Goal: Information Seeking & Learning: Find specific page/section

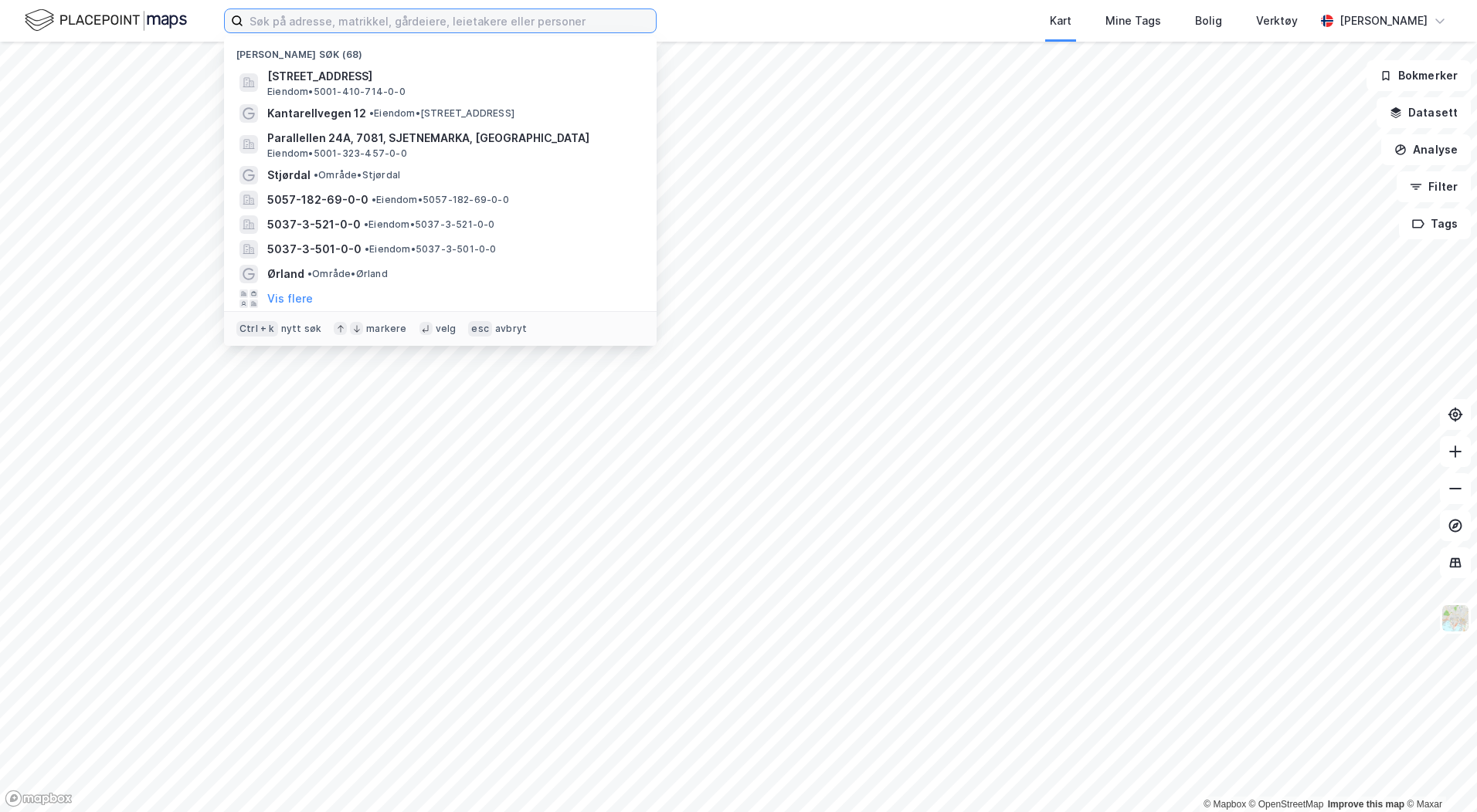
click at [272, 29] on input at bounding box center [449, 21] width 413 height 24
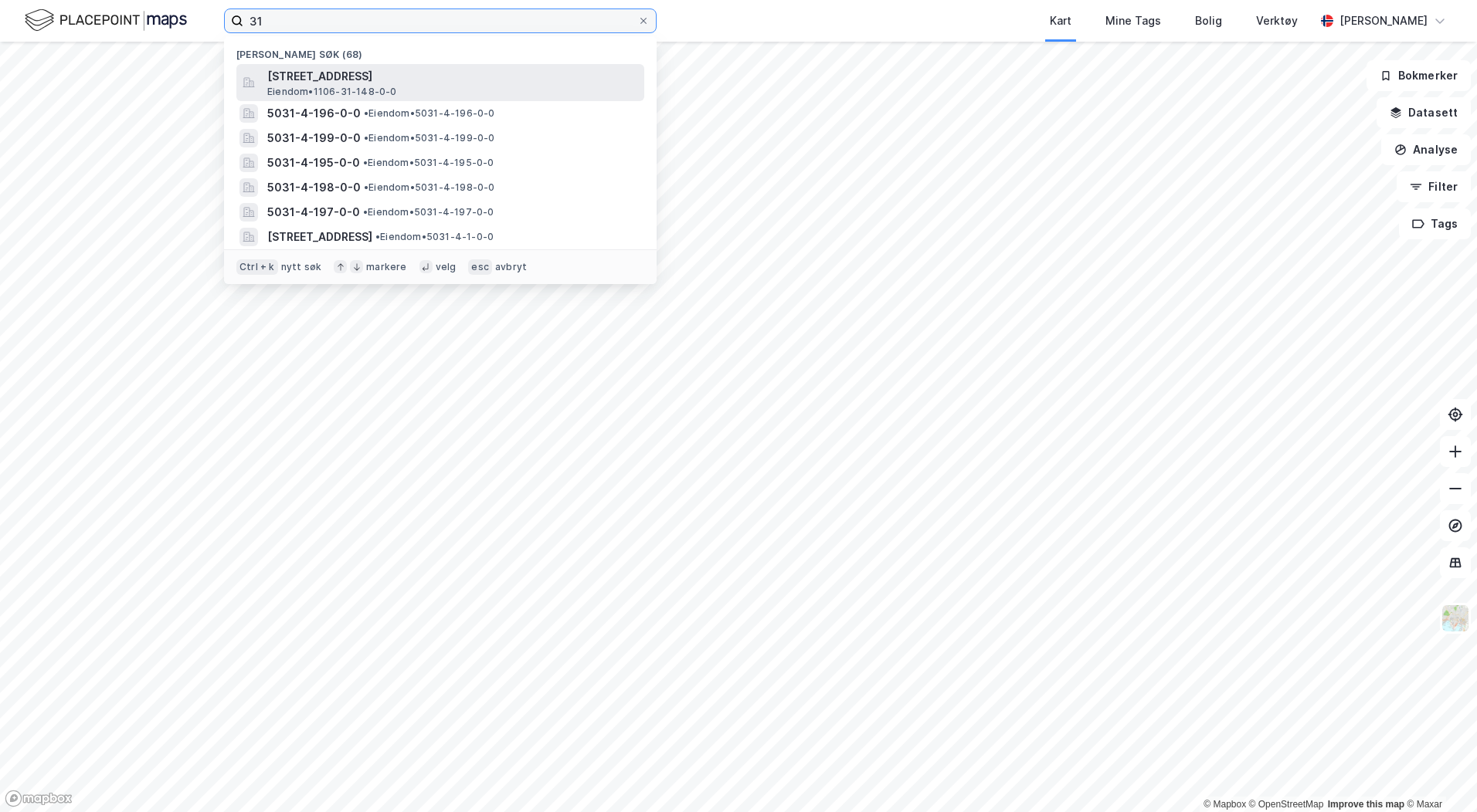
type input "31"
click at [296, 74] on span "[STREET_ADDRESS]" at bounding box center [452, 76] width 371 height 18
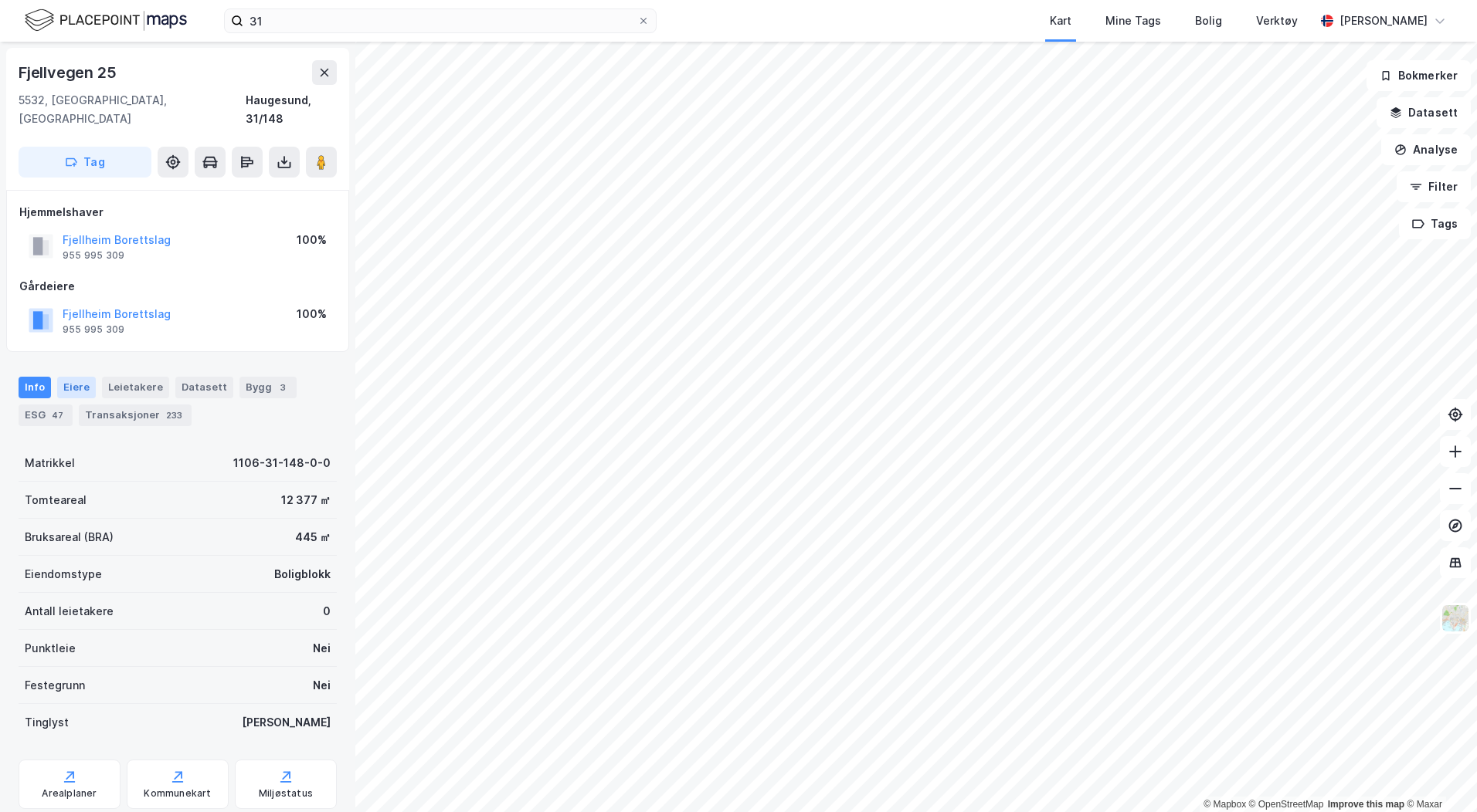
click at [72, 377] on div "Eiere" at bounding box center [76, 388] width 39 height 22
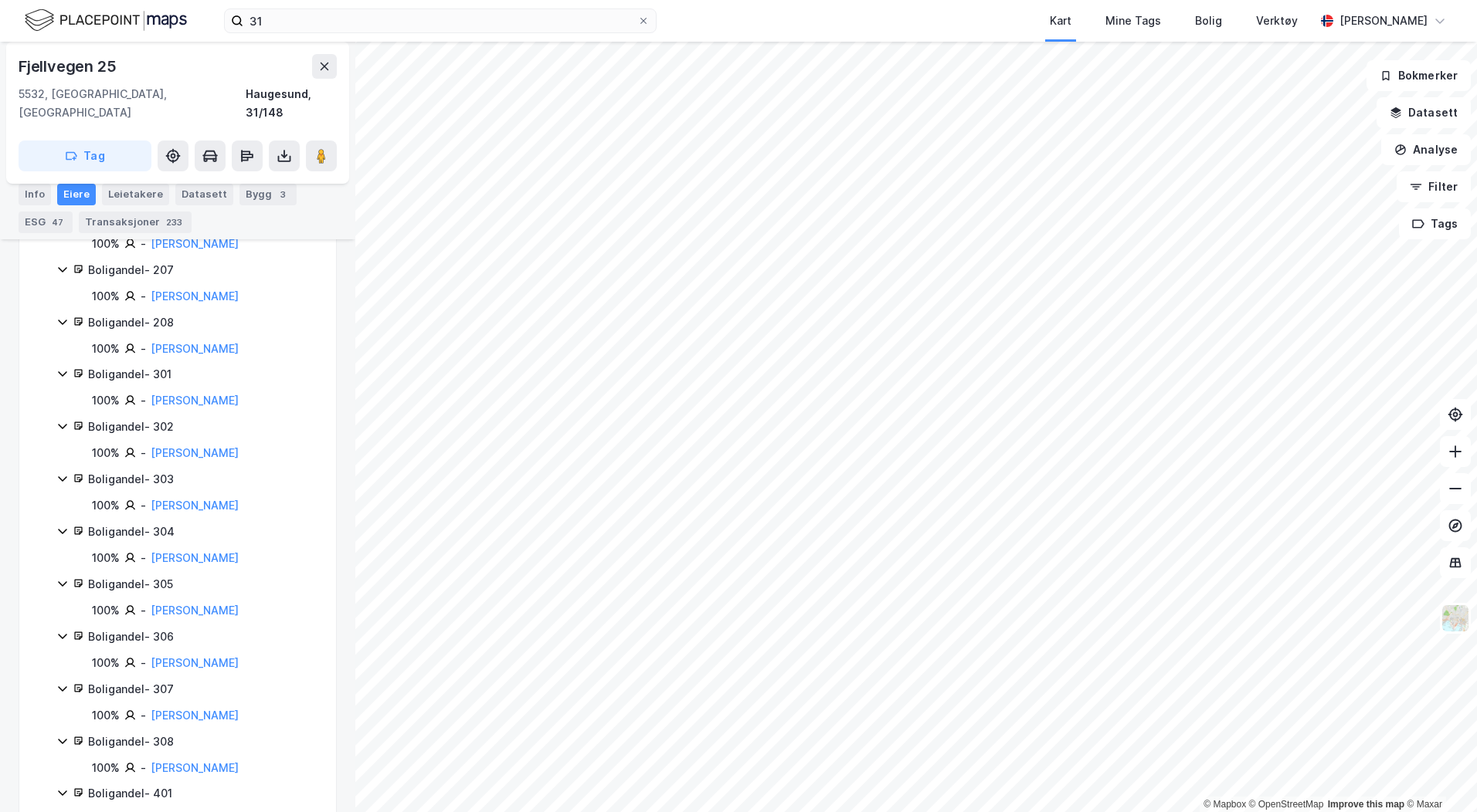
scroll to position [1081, 0]
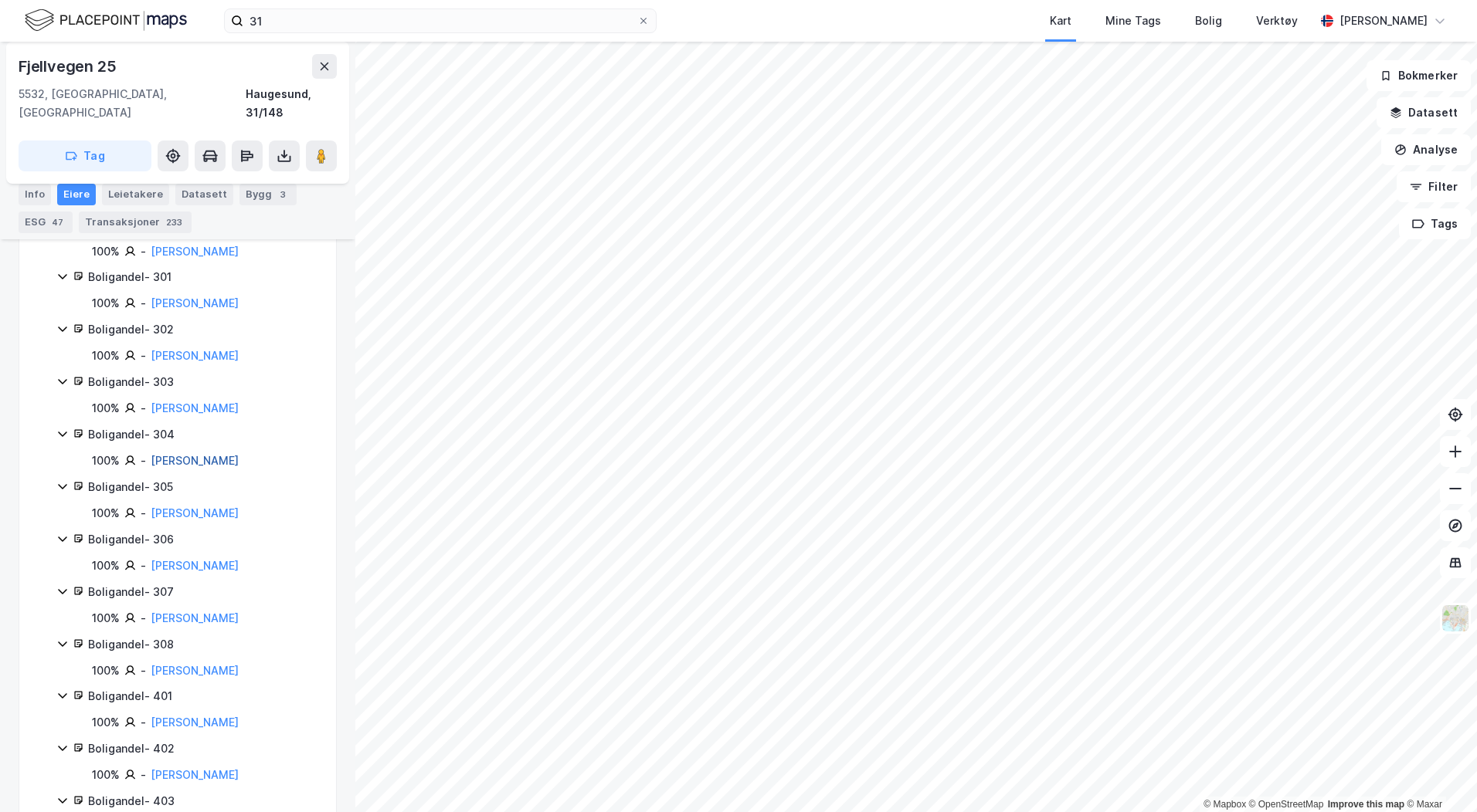
click at [156, 454] on link "[PERSON_NAME]" at bounding box center [194, 460] width 88 height 13
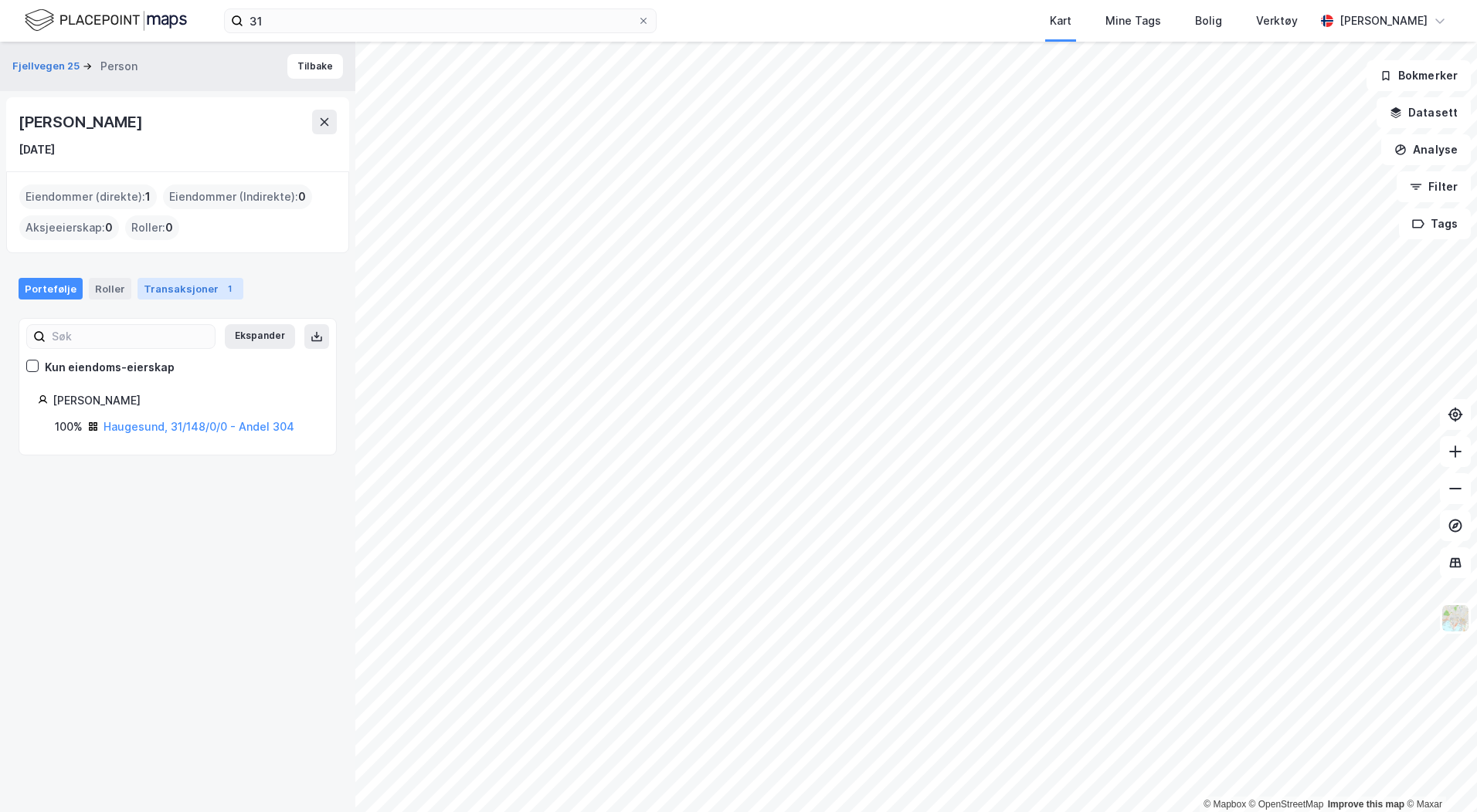
click at [184, 285] on div "Transaksjoner 1" at bounding box center [190, 289] width 106 height 22
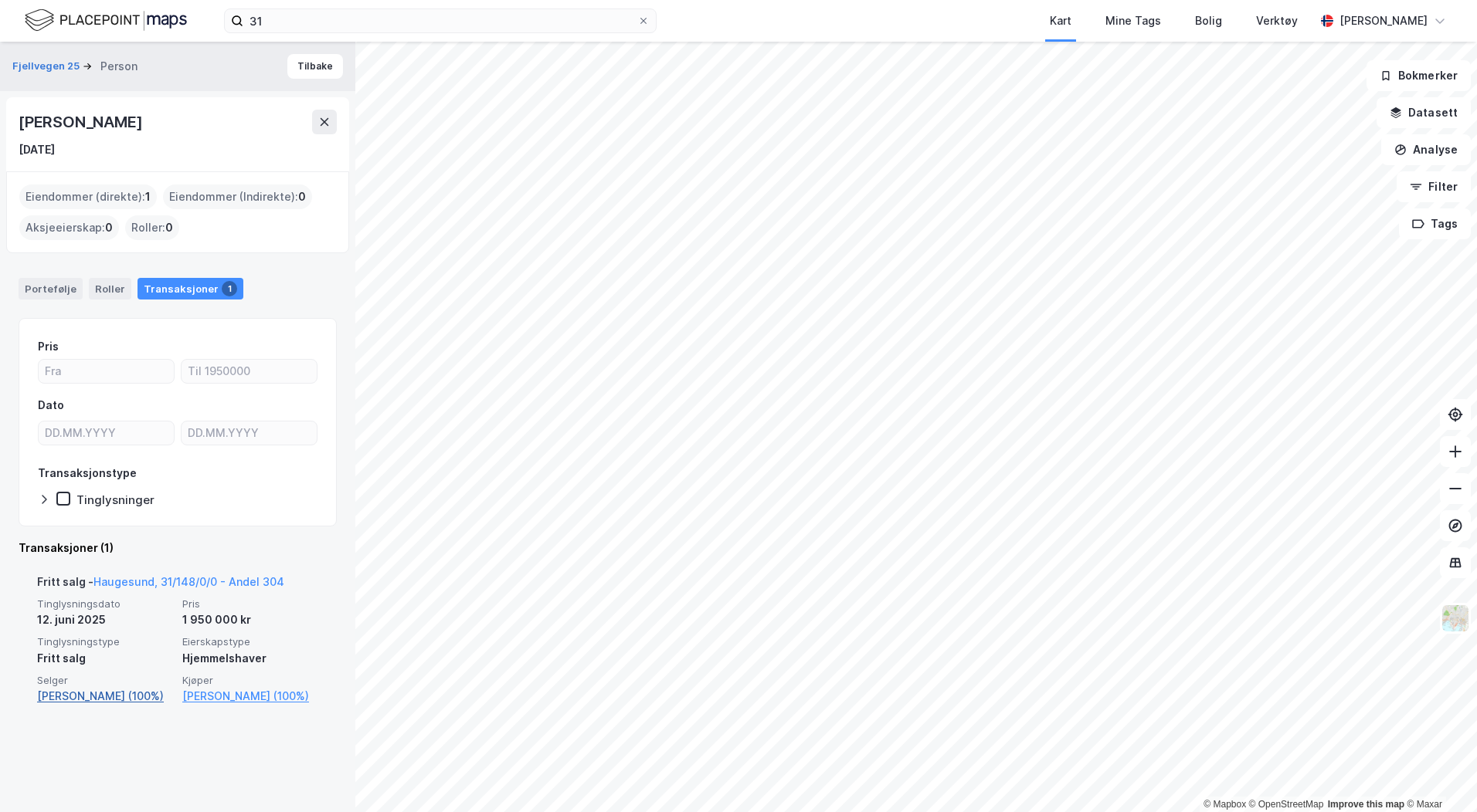
click at [78, 700] on link "[PERSON_NAME] (100%)" at bounding box center [105, 696] width 136 height 18
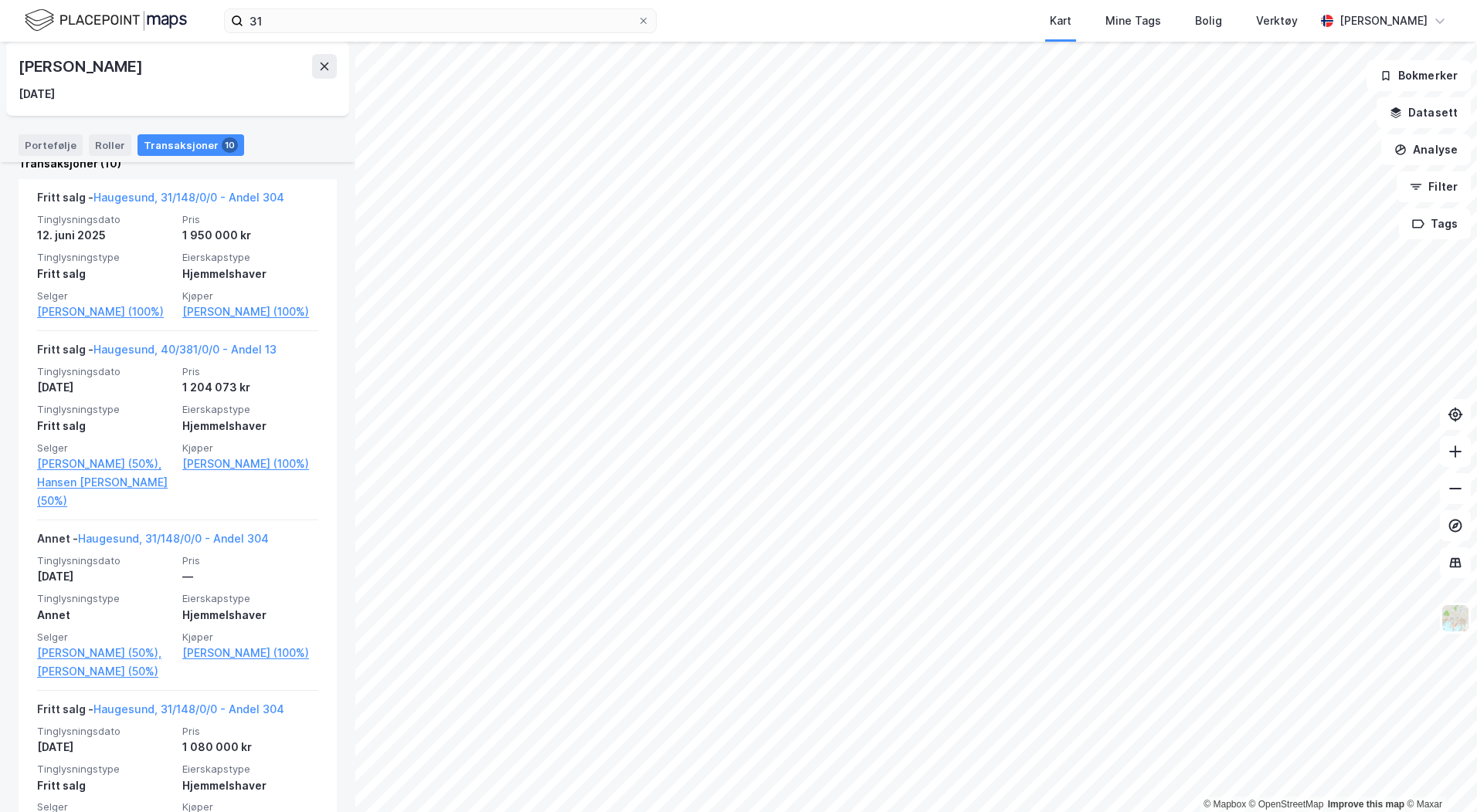
scroll to position [388, 0]
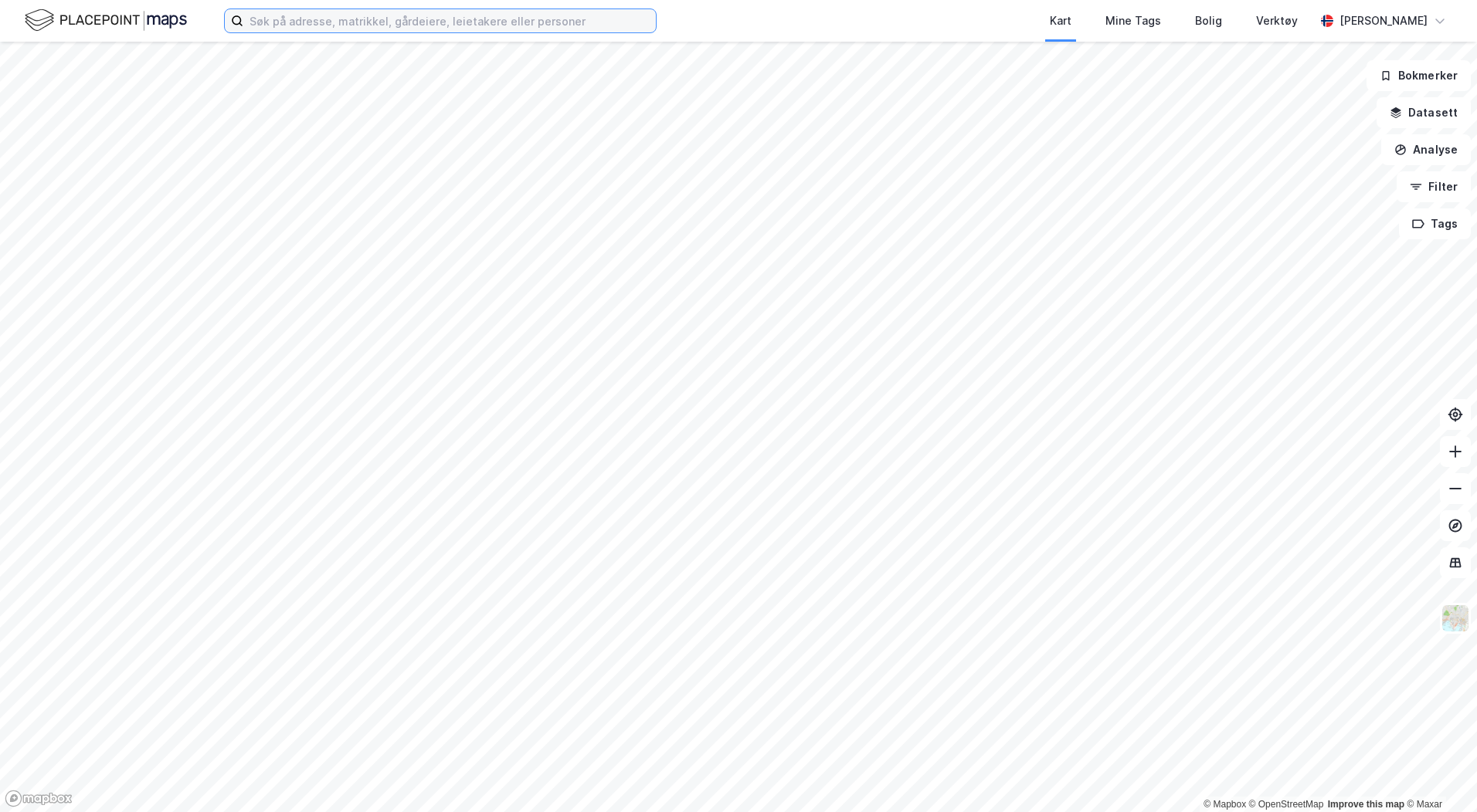
click at [399, 26] on input at bounding box center [449, 21] width 413 height 24
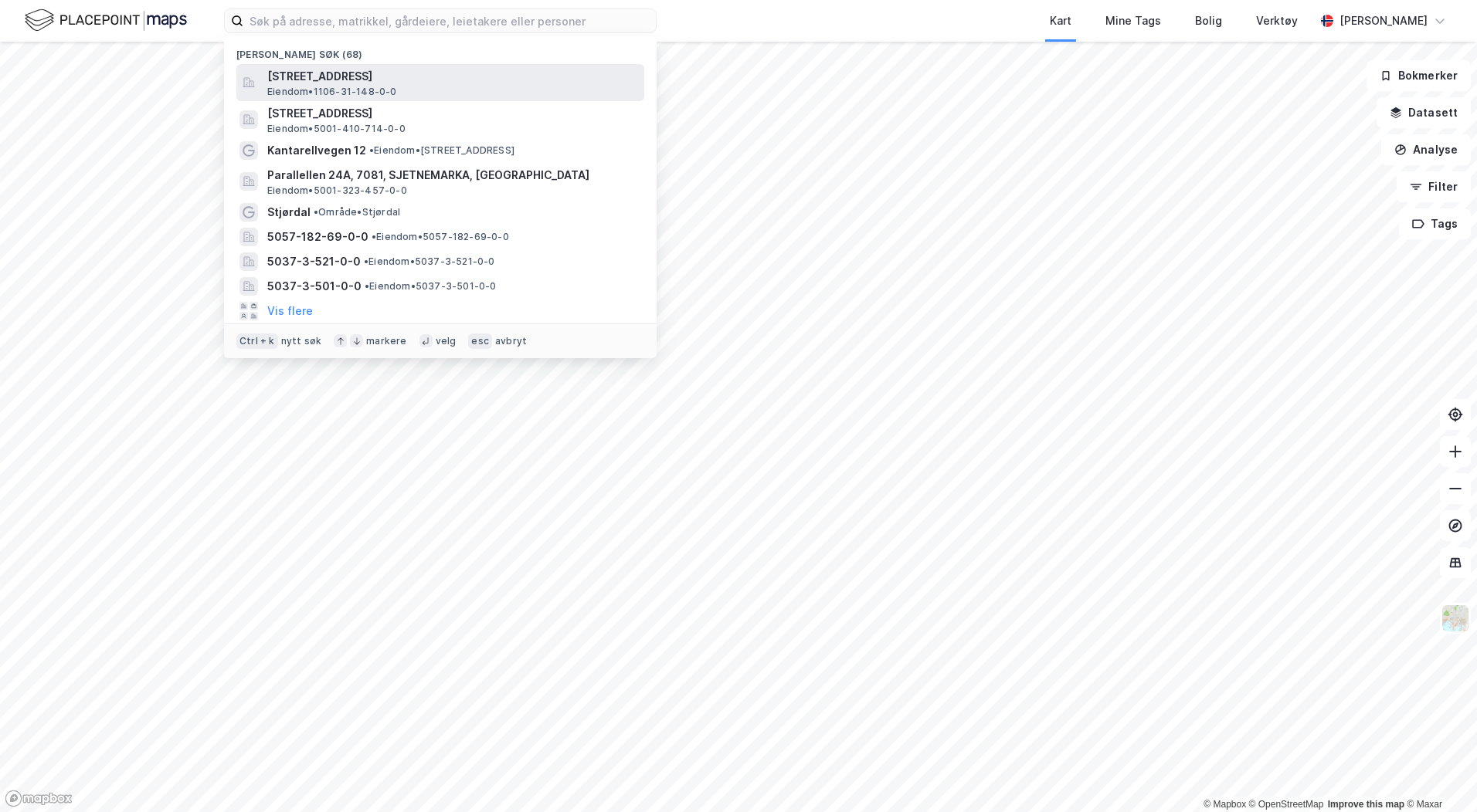
click at [430, 84] on span "[STREET_ADDRESS]" at bounding box center [452, 76] width 371 height 18
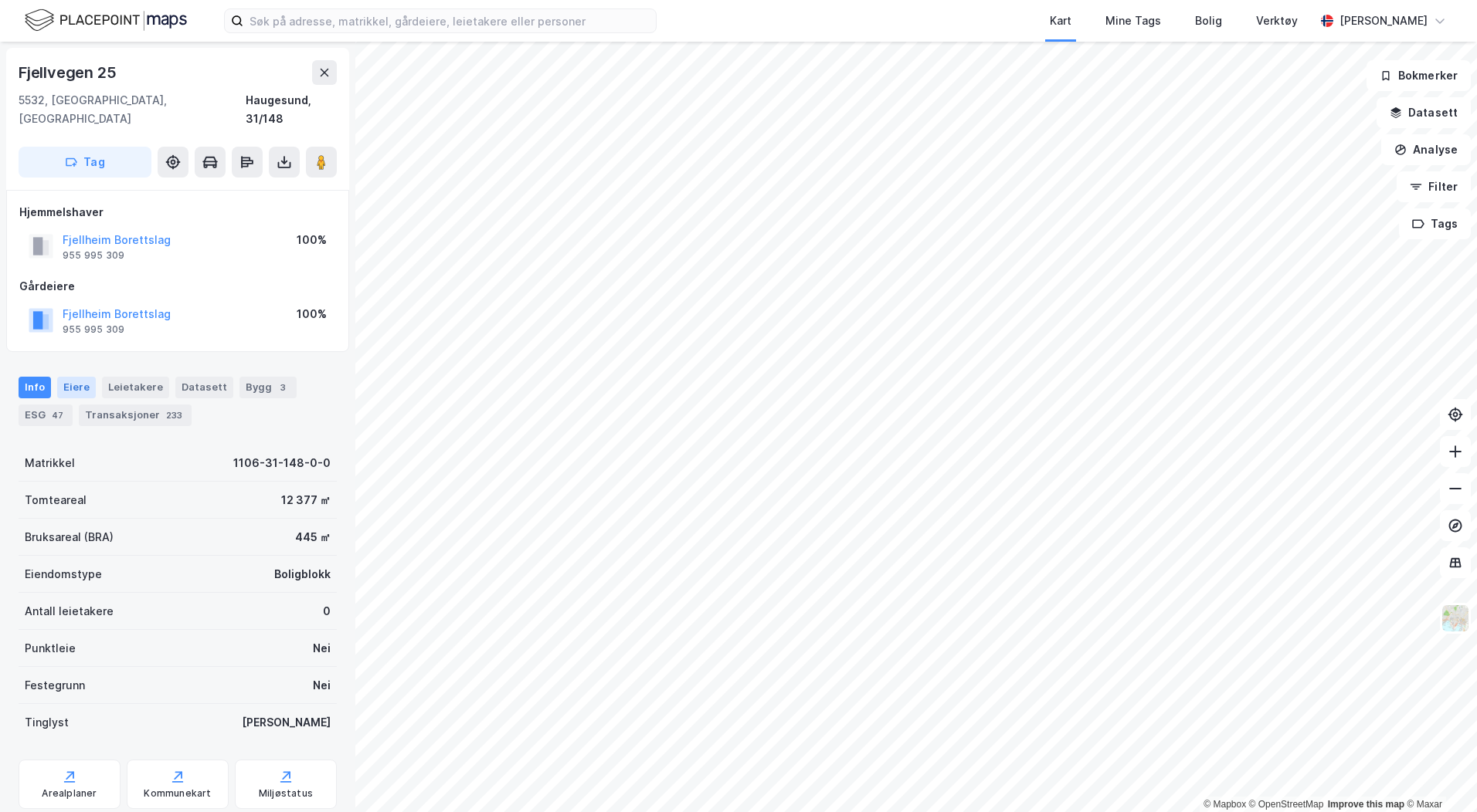
click at [65, 377] on div "Eiere" at bounding box center [76, 388] width 39 height 22
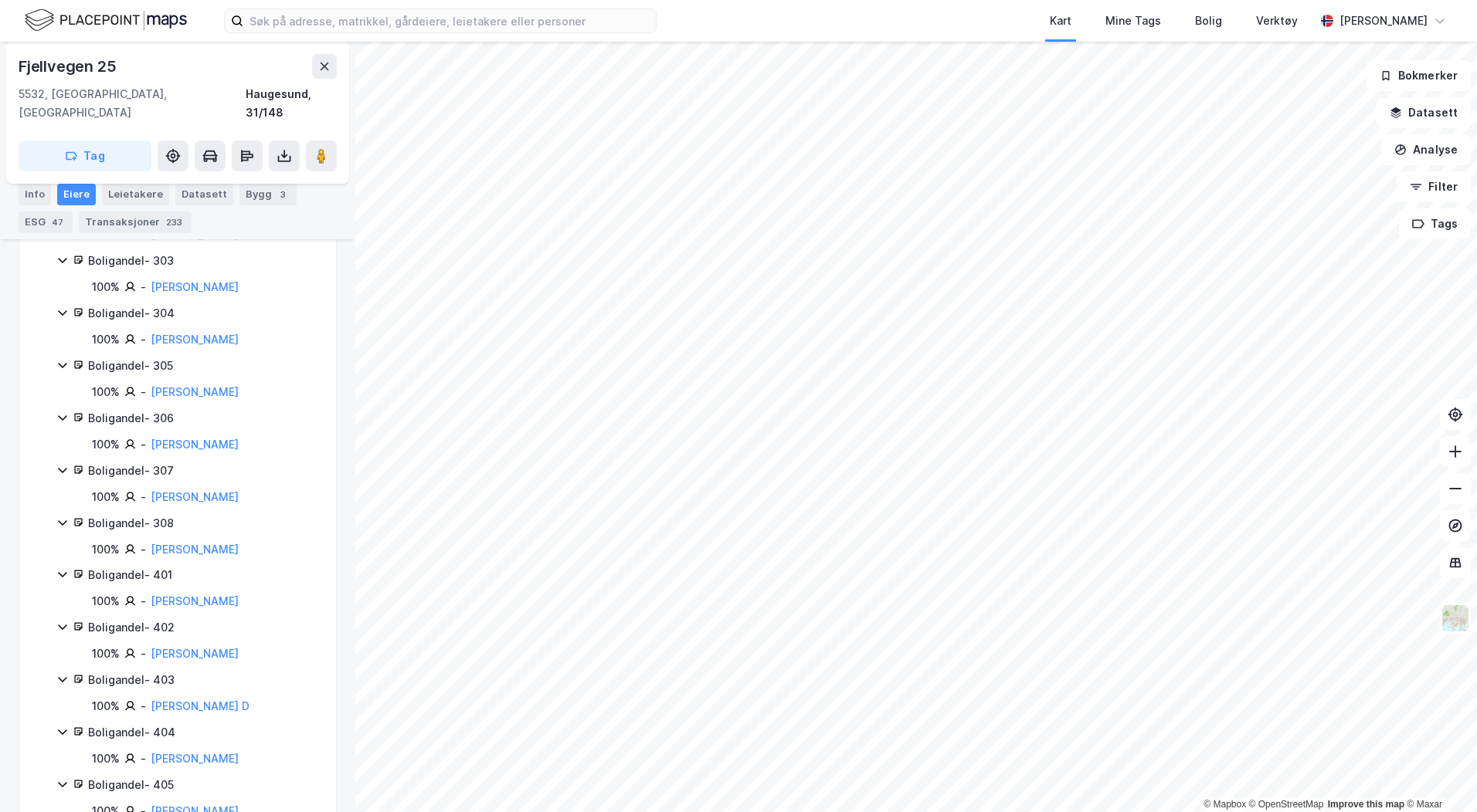
scroll to position [1081, 0]
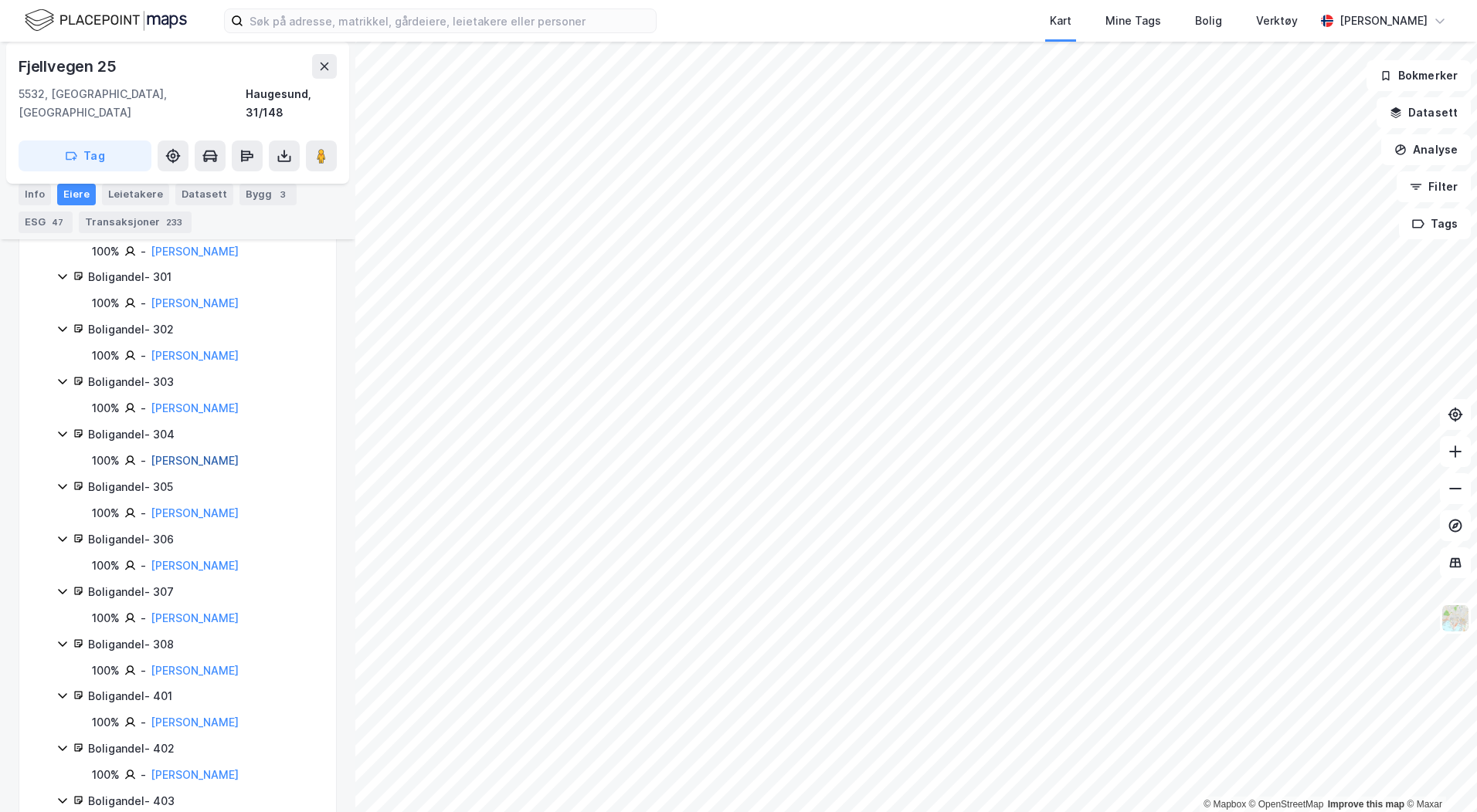
click at [155, 454] on link "[PERSON_NAME]" at bounding box center [194, 460] width 88 height 13
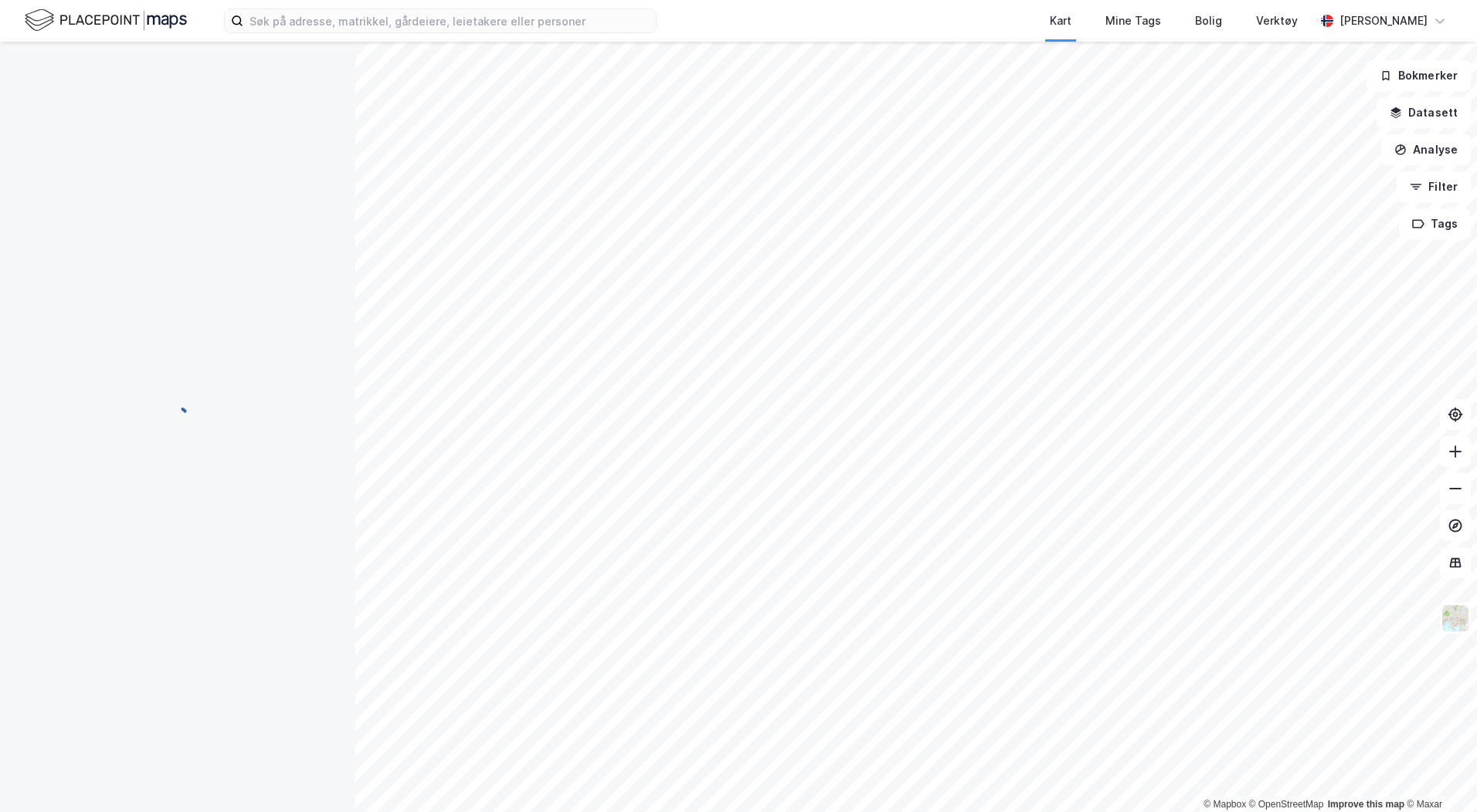
scroll to position [1081, 0]
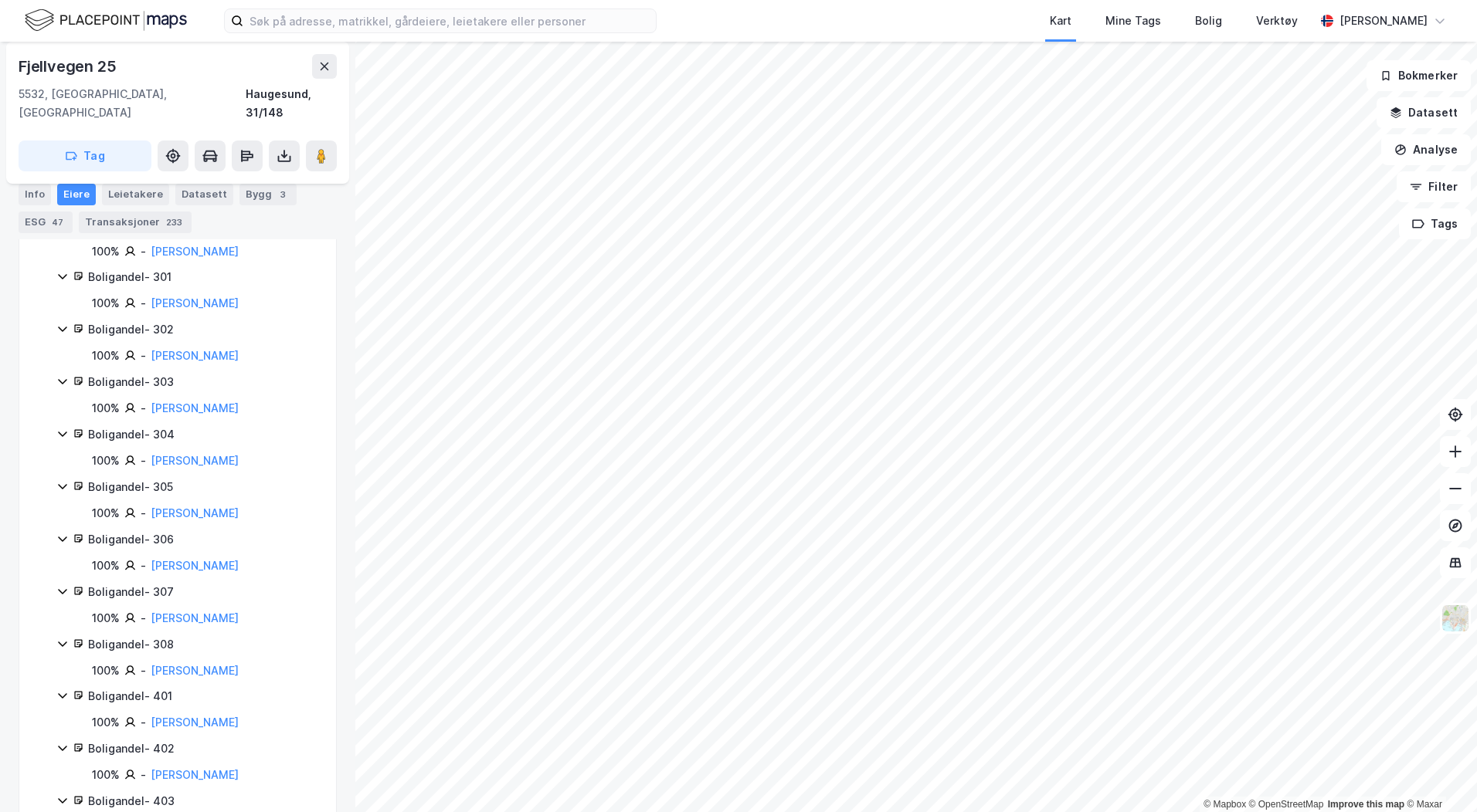
click at [142, 425] on div "Boligandel - 304" at bounding box center [202, 434] width 229 height 18
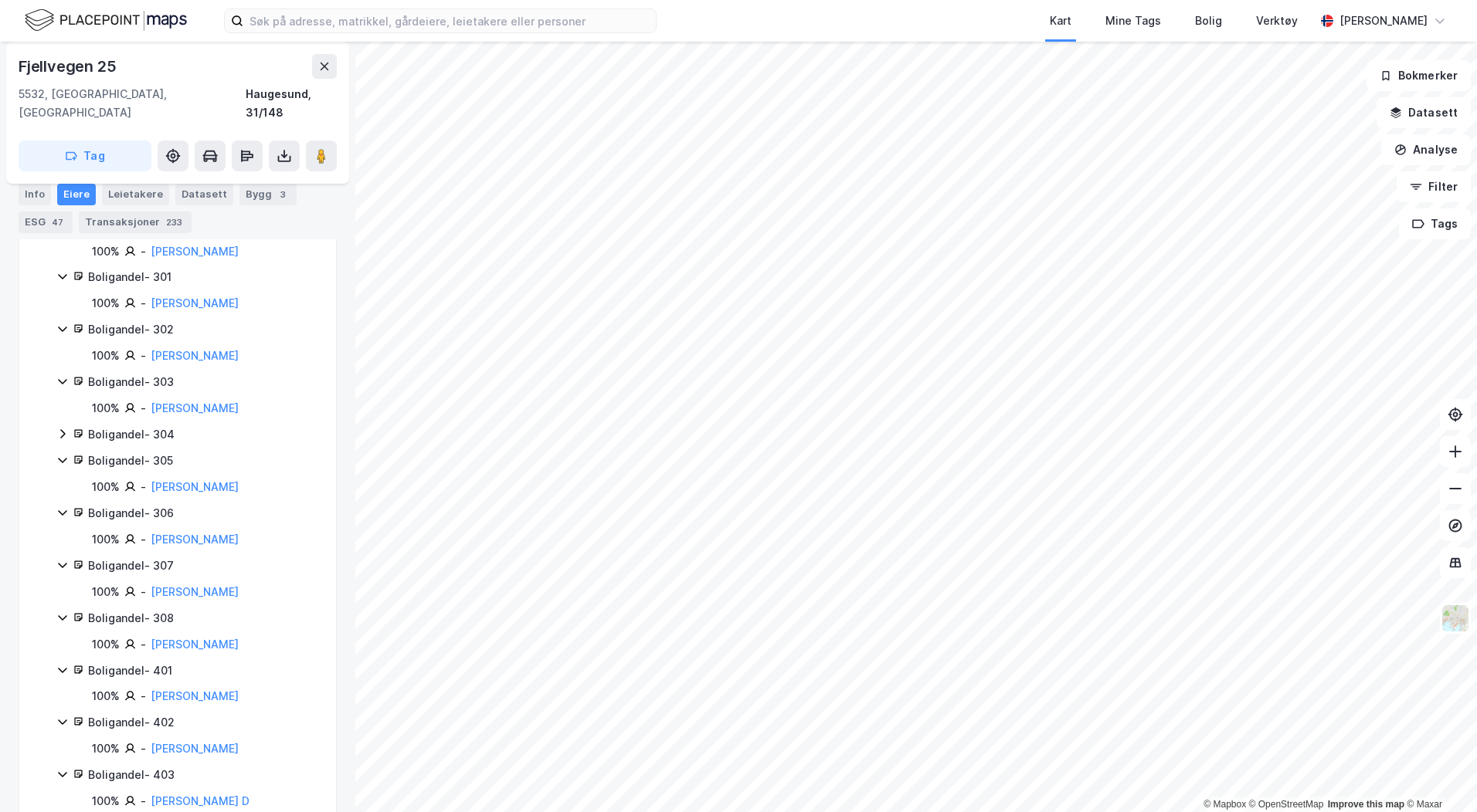
click at [142, 425] on div "Boligandel - 304" at bounding box center [202, 434] width 229 height 18
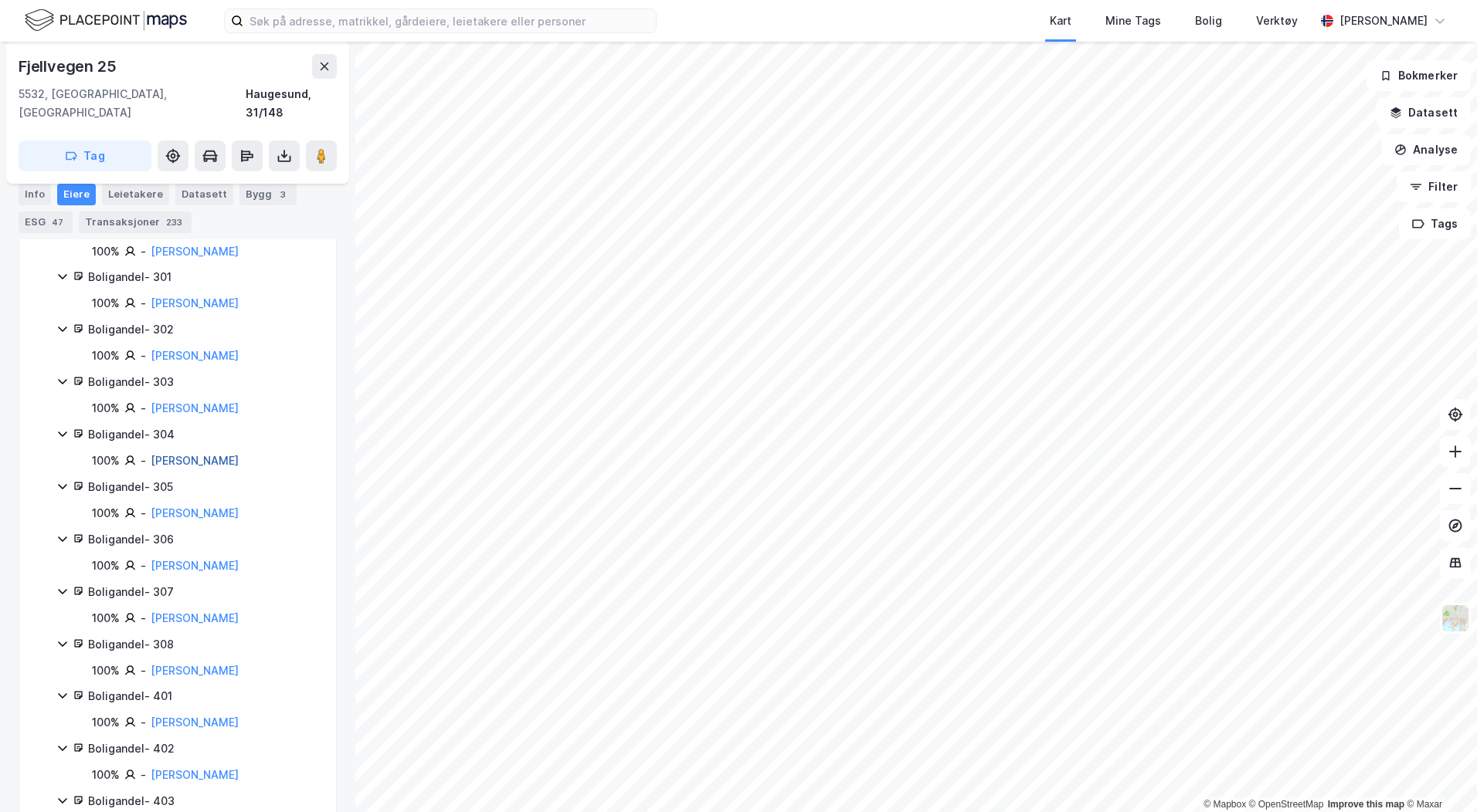
click at [173, 454] on link "[PERSON_NAME]" at bounding box center [194, 460] width 88 height 13
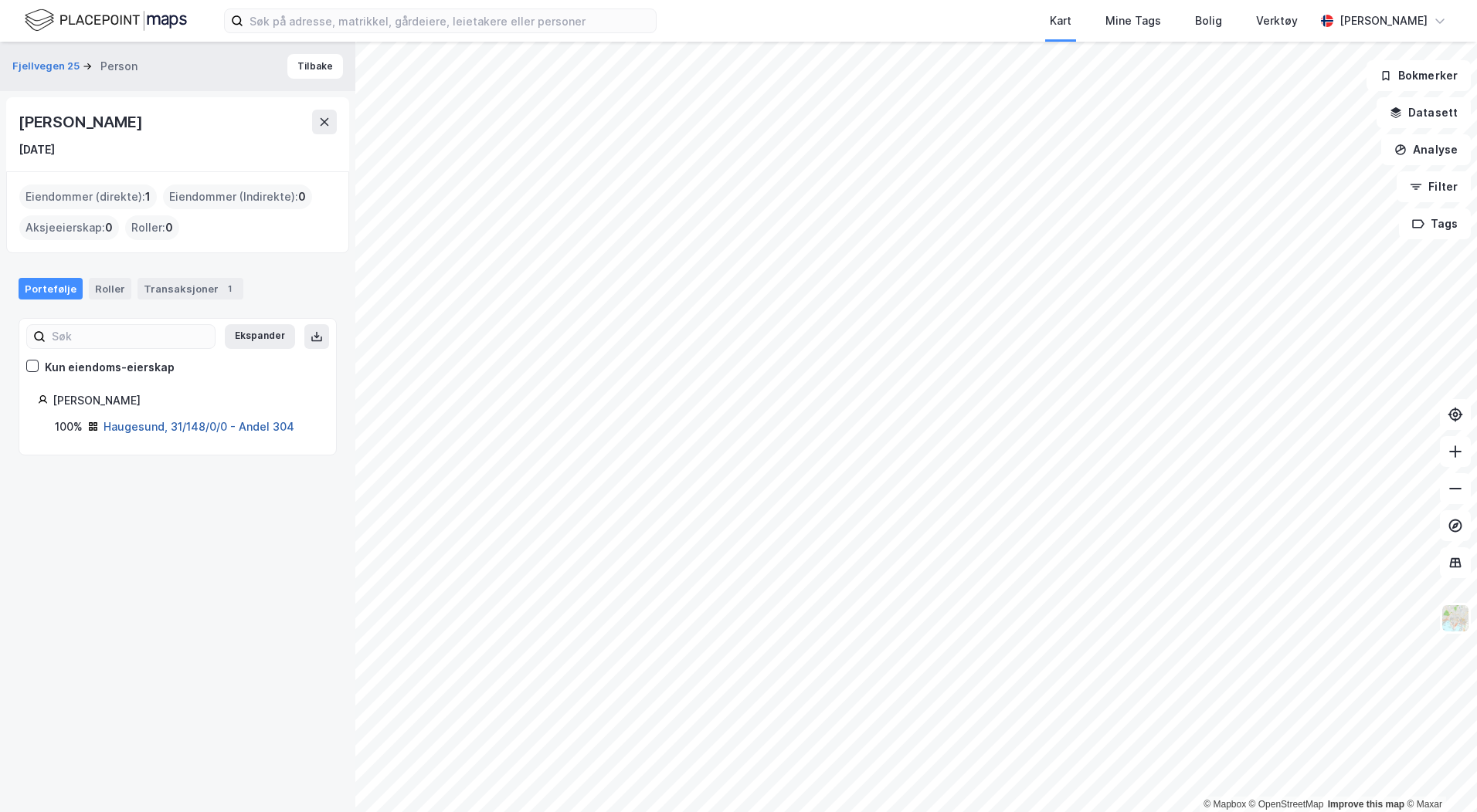
click at [159, 430] on link "Haugesund, 31/148/0/0 - Andel 304" at bounding box center [199, 426] width 190 height 13
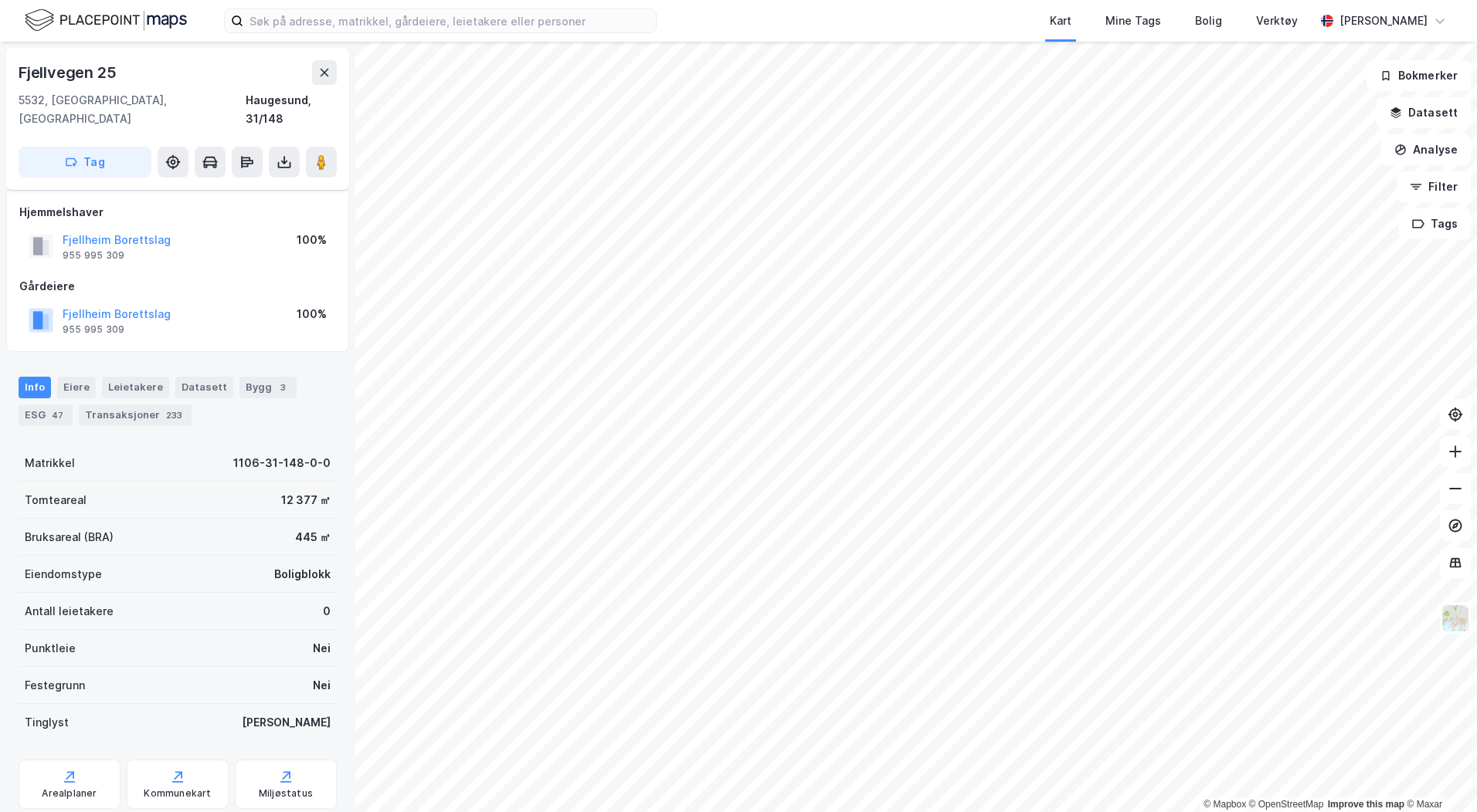
scroll to position [29, 0]
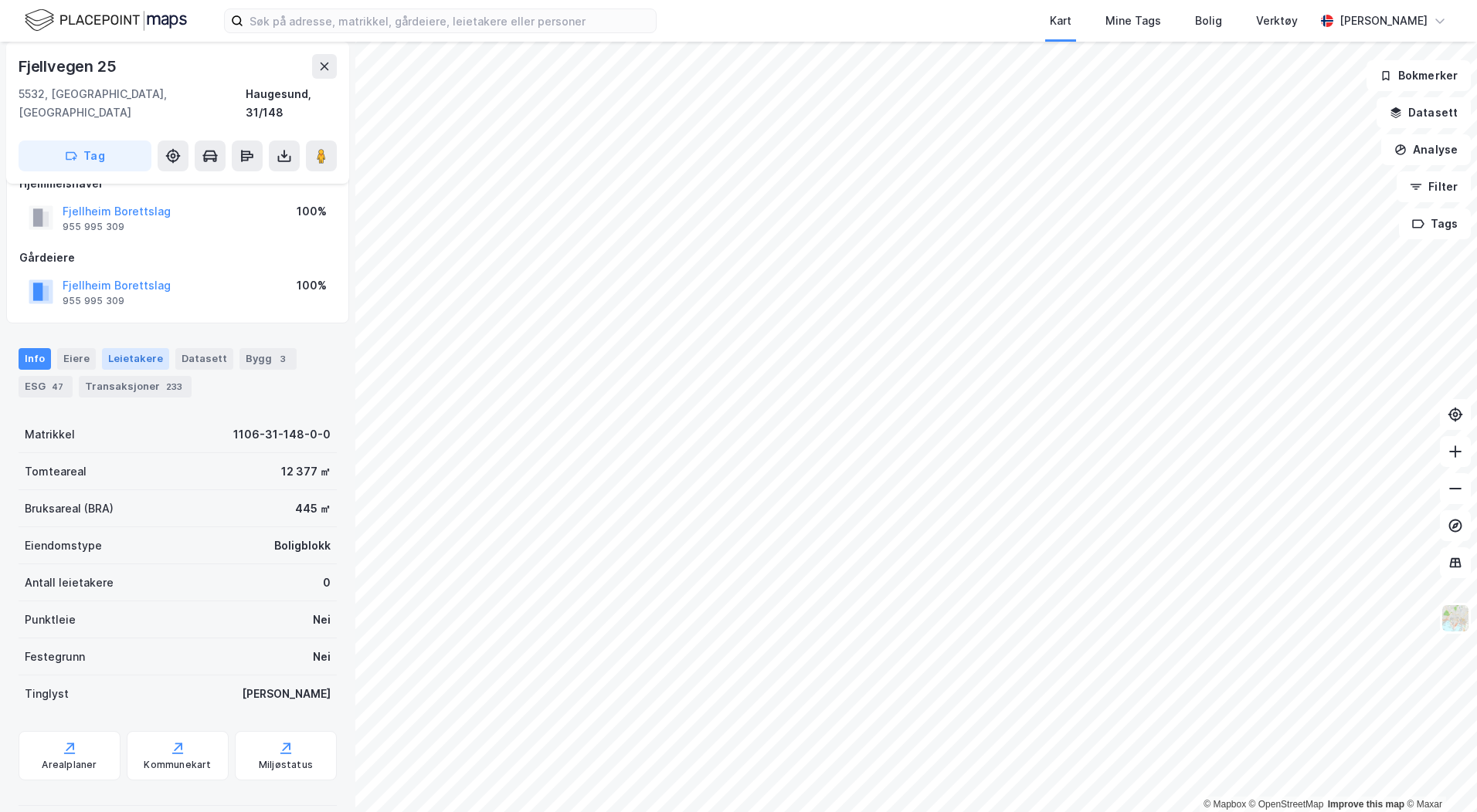
click at [138, 348] on div "Leietakere" at bounding box center [135, 359] width 67 height 22
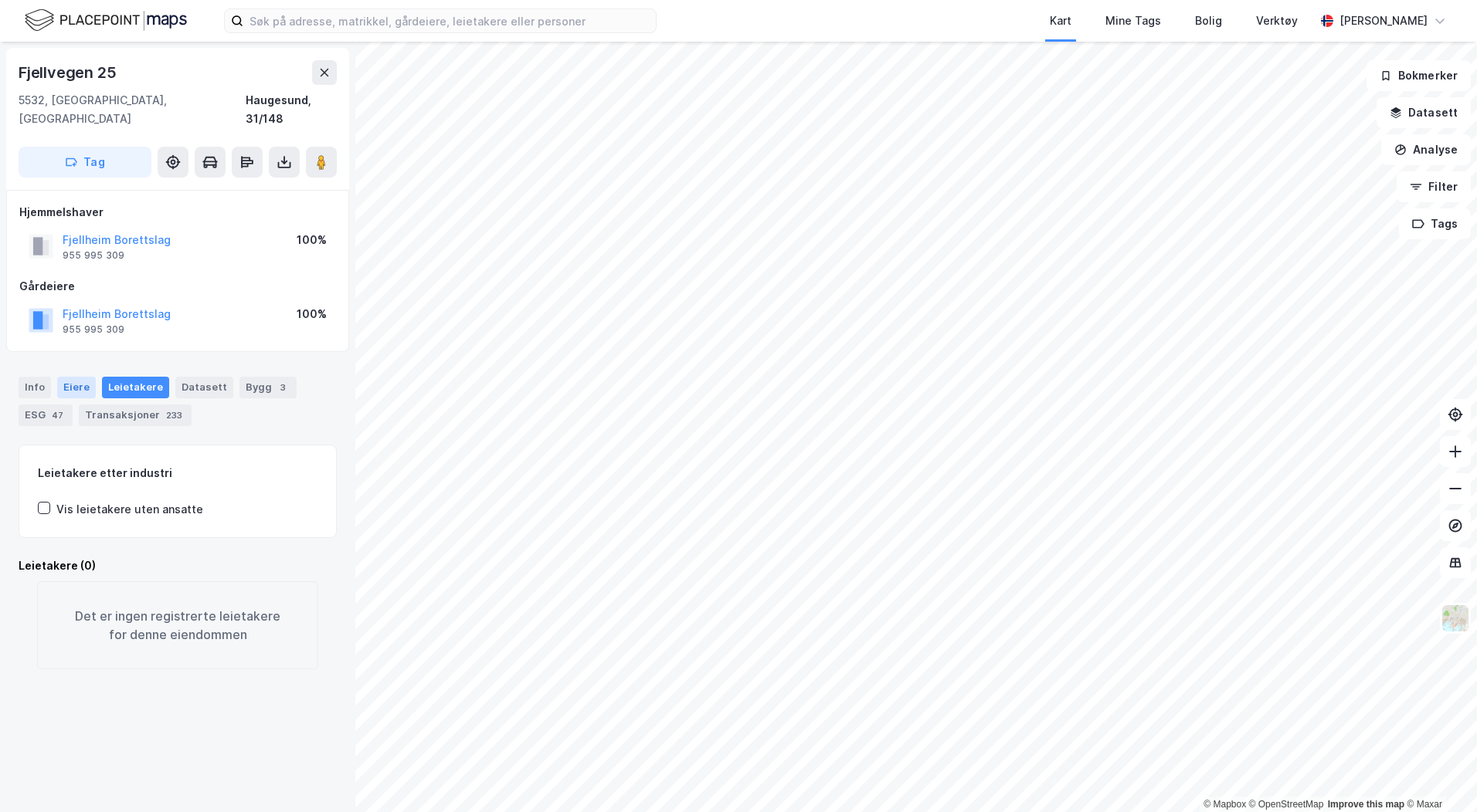
click at [81, 377] on div "Eiere" at bounding box center [76, 388] width 39 height 22
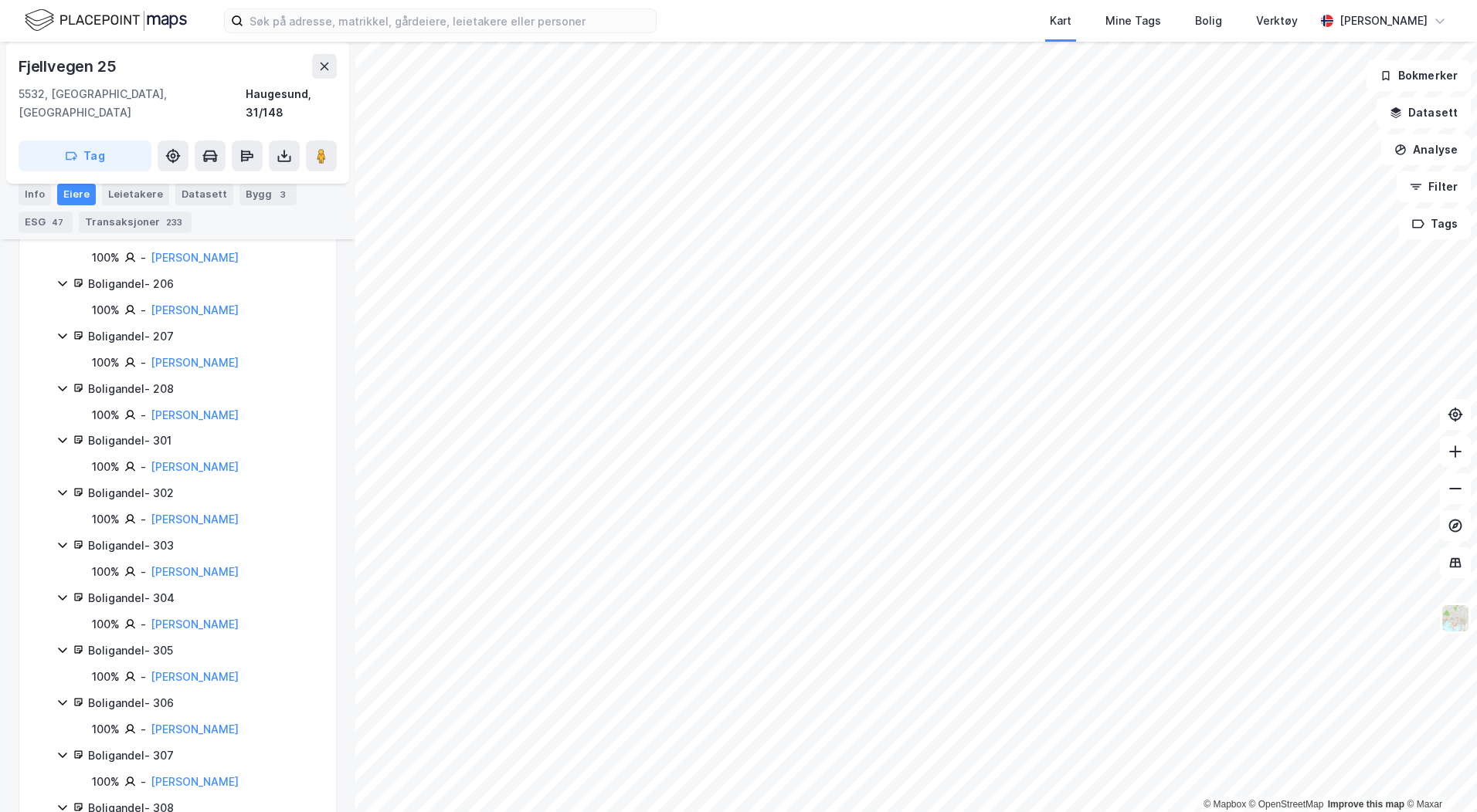
scroll to position [926, 0]
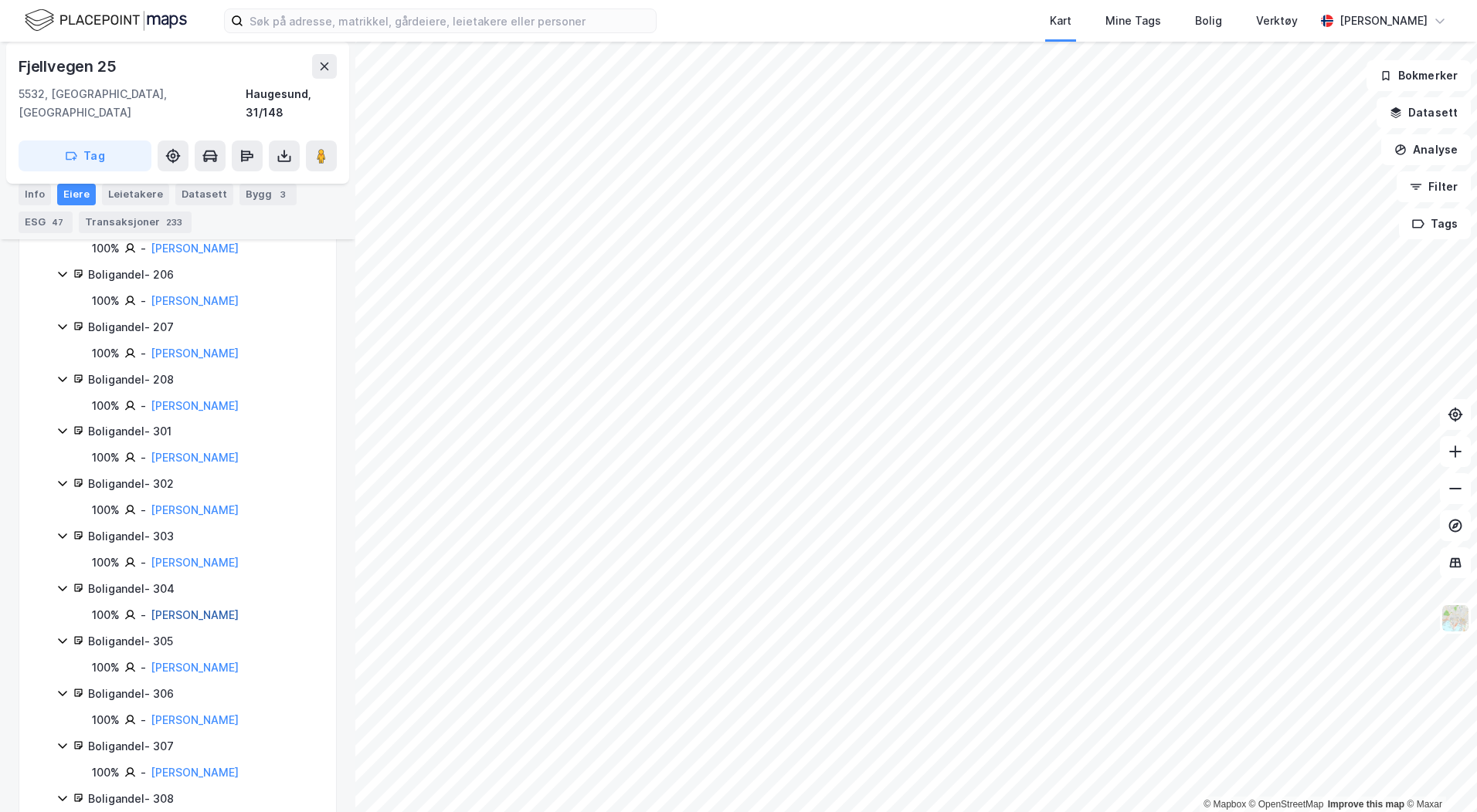
click at [179, 608] on link "[PERSON_NAME]" at bounding box center [194, 614] width 88 height 13
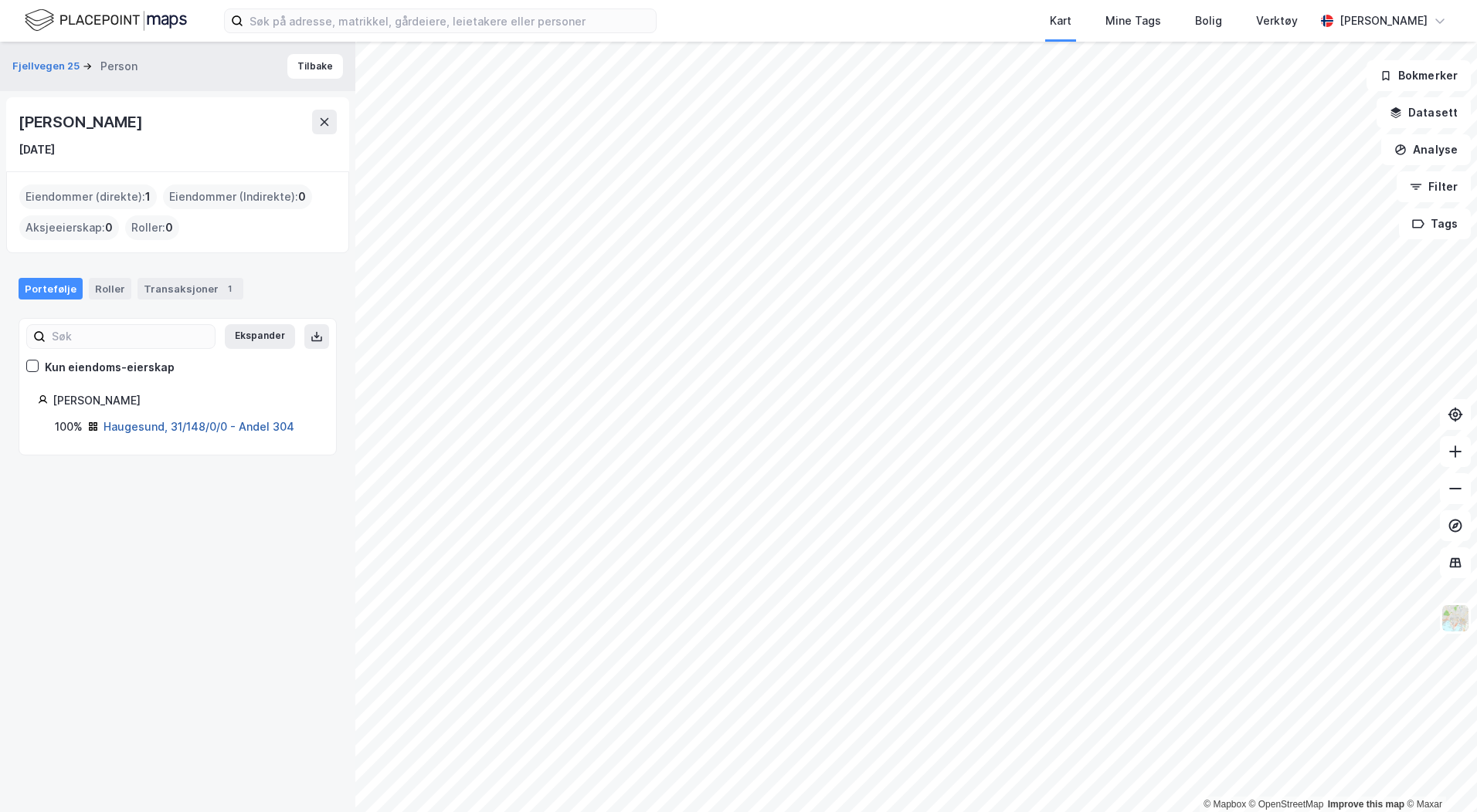
click at [183, 428] on link "Haugesund, 31/148/0/0 - Andel 304" at bounding box center [199, 426] width 190 height 13
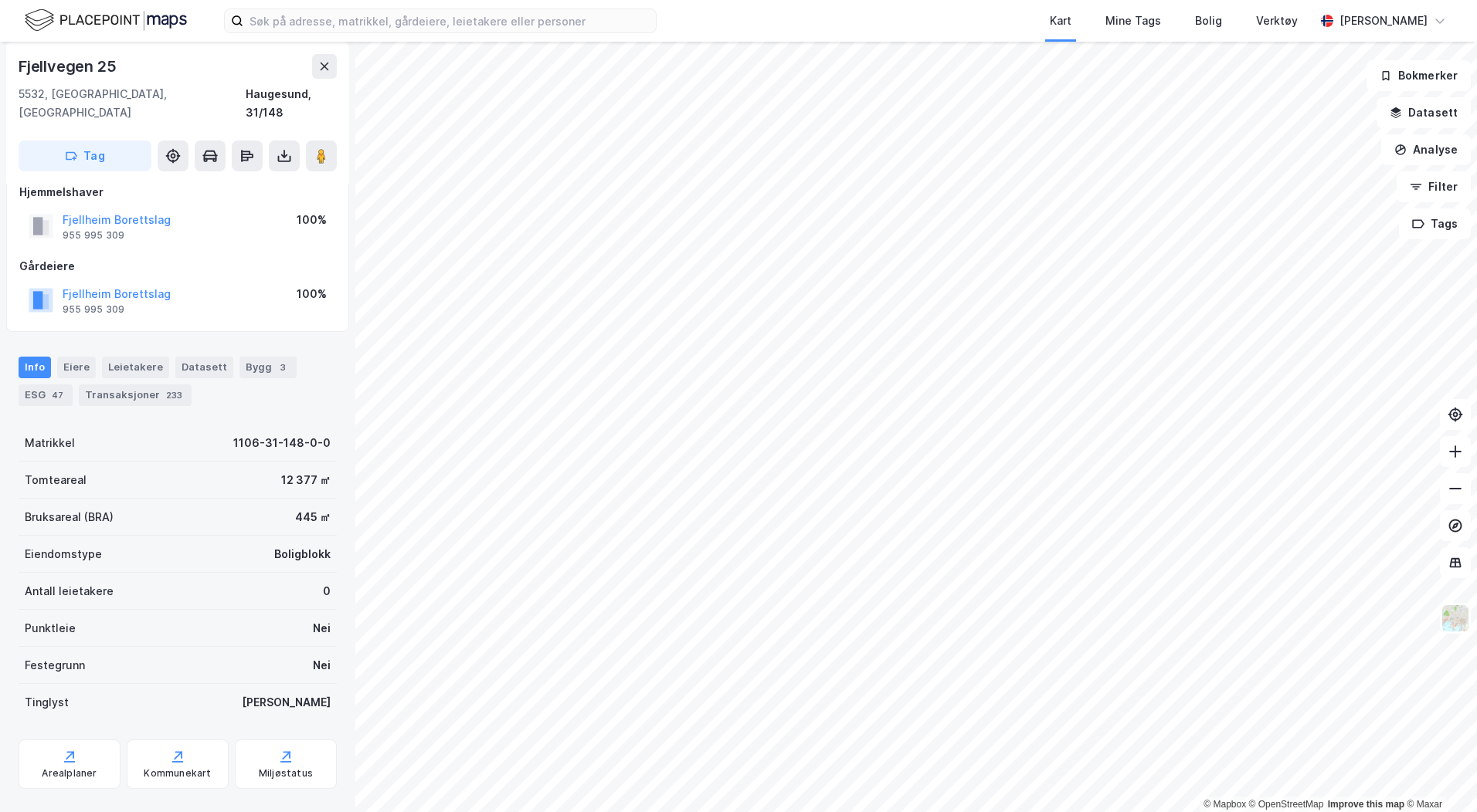
scroll to position [29, 0]
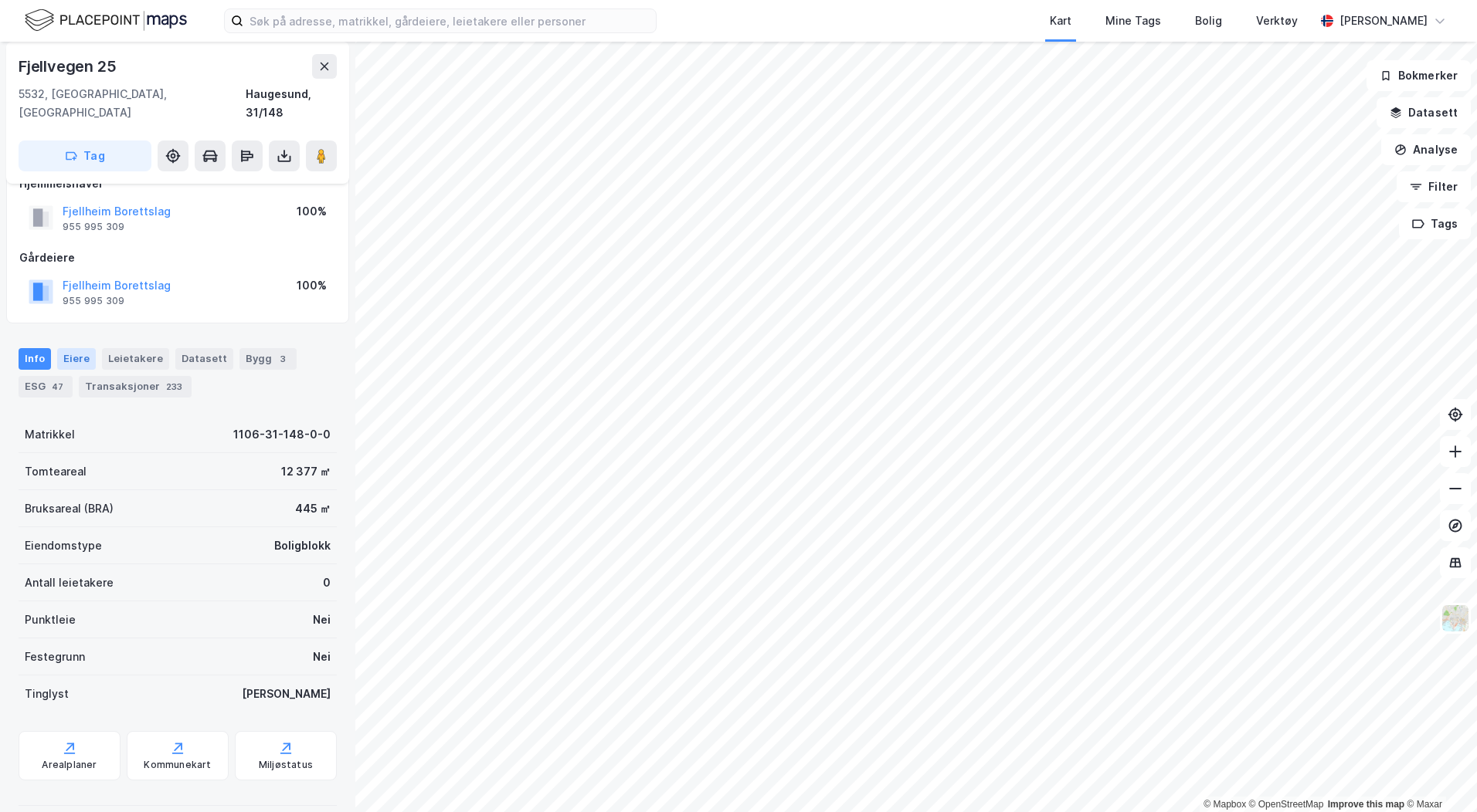
click at [75, 348] on div "Eiere" at bounding box center [76, 359] width 39 height 22
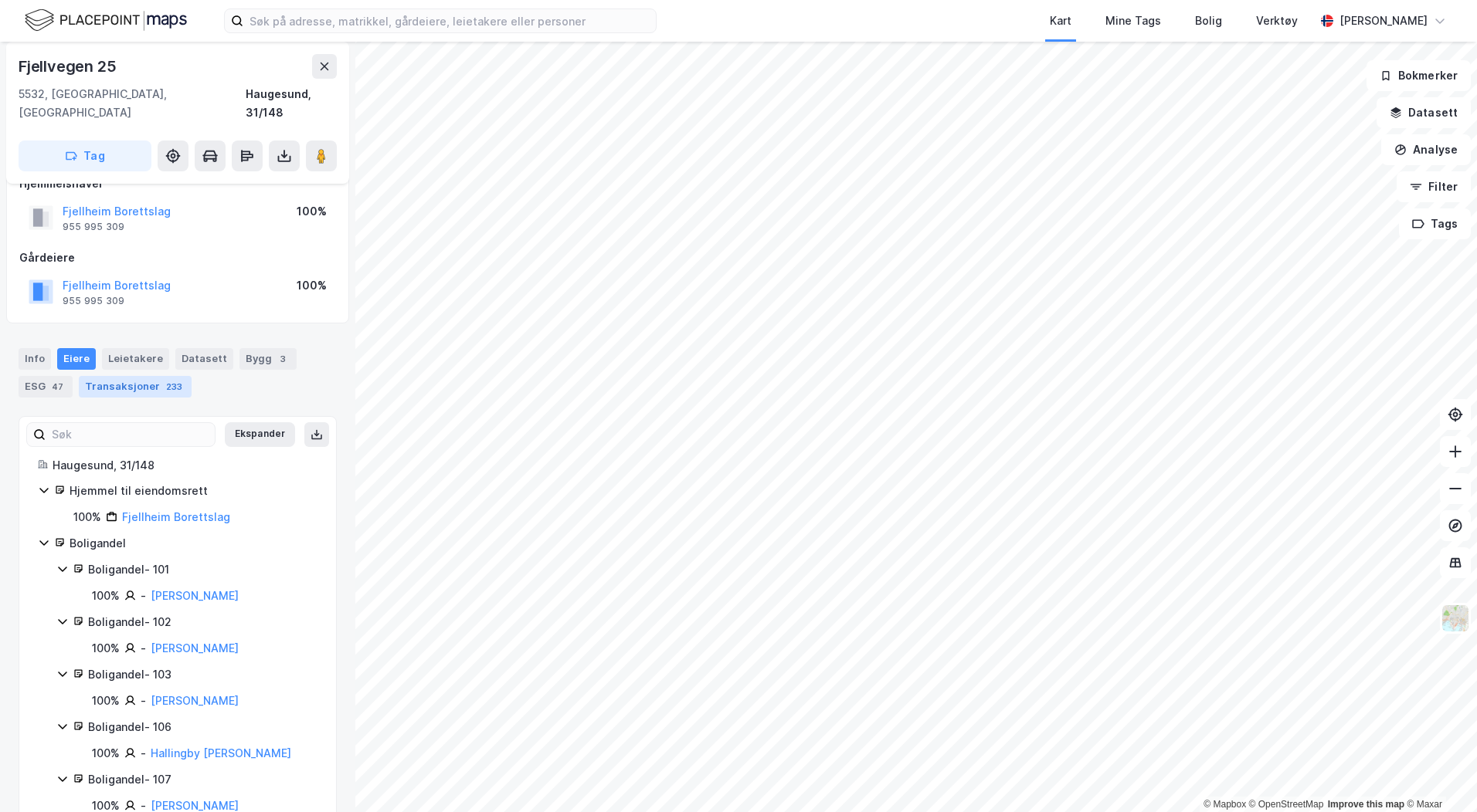
click at [90, 376] on div "Transaksjoner 233" at bounding box center [135, 387] width 112 height 22
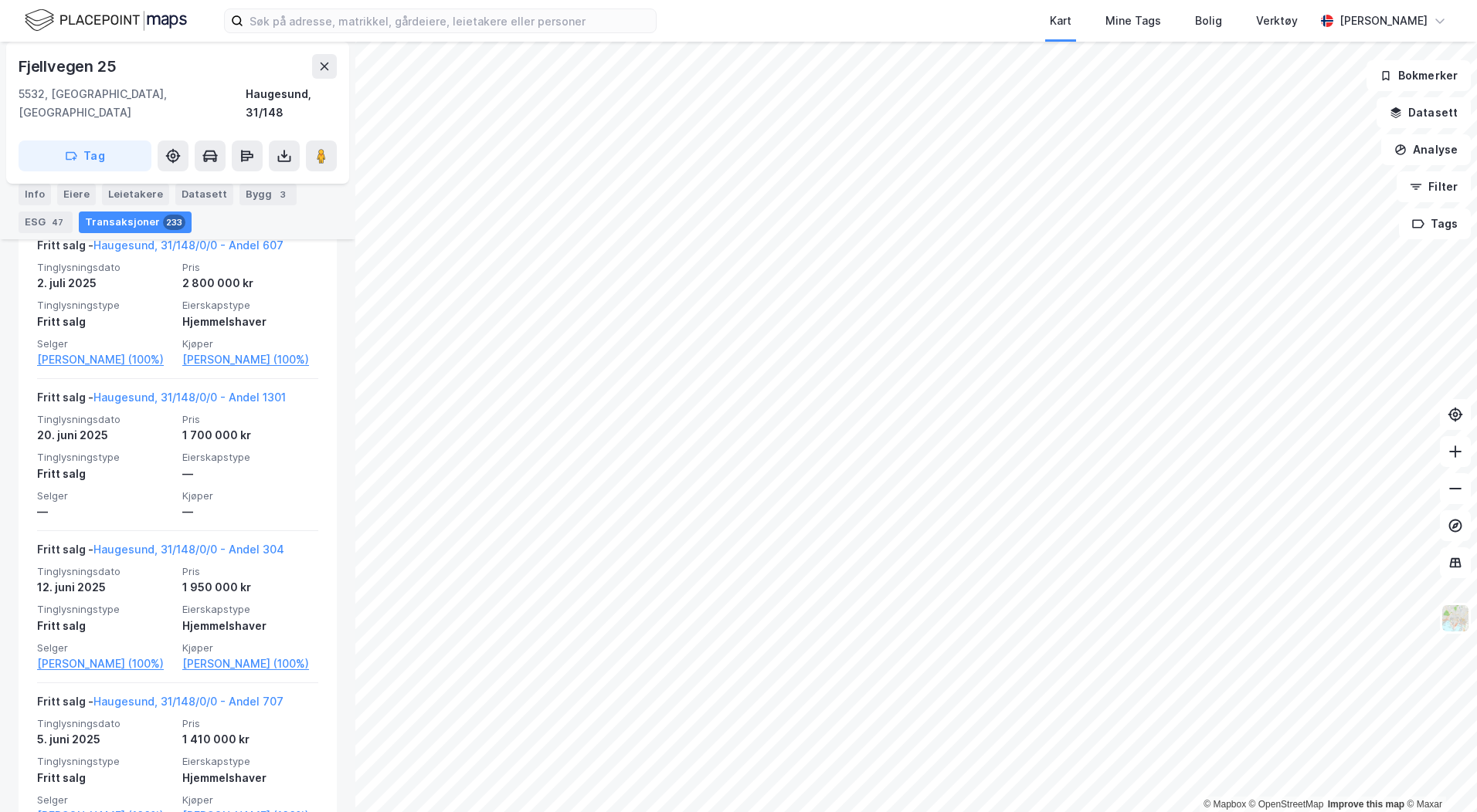
scroll to position [1158, 0]
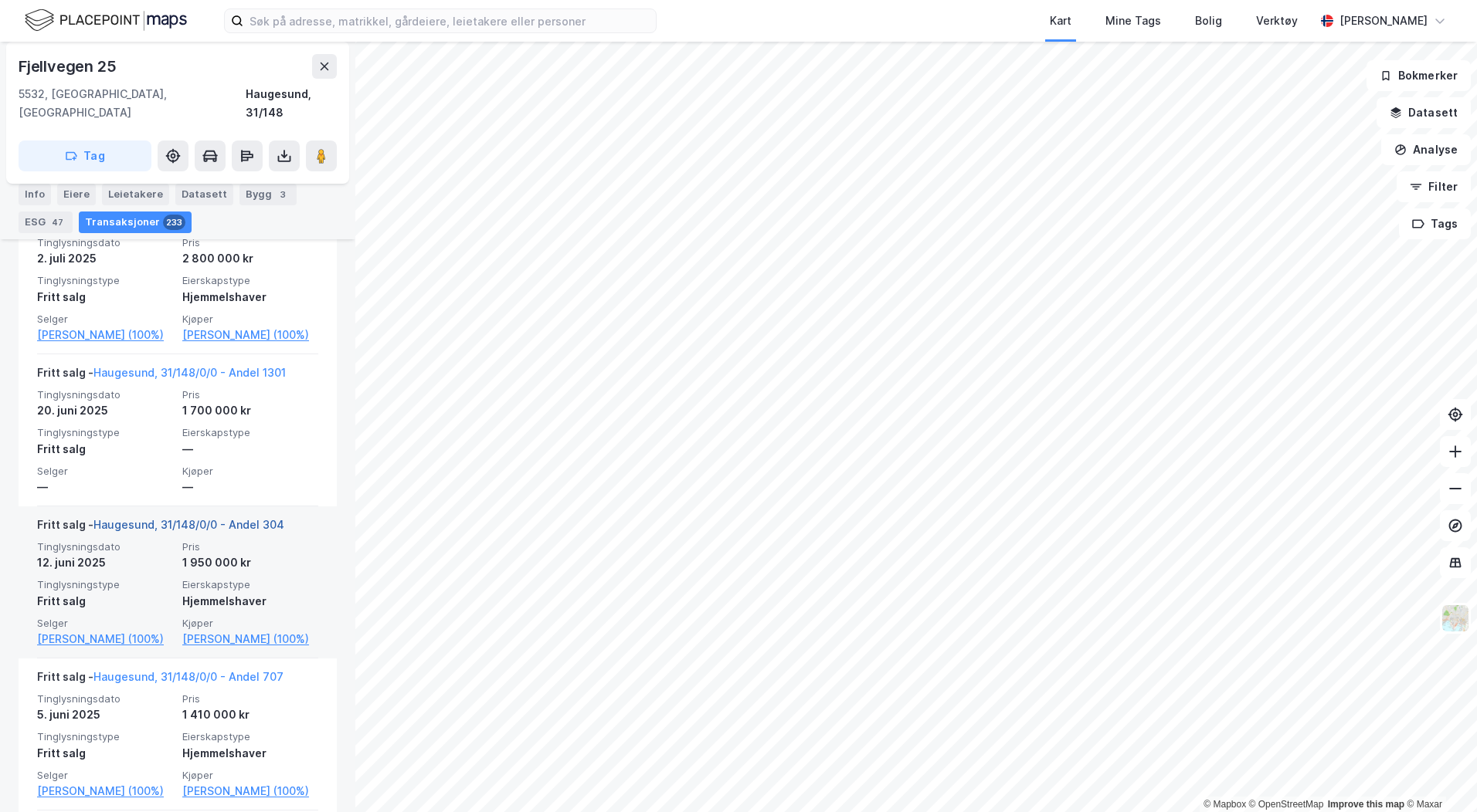
click at [238, 527] on link "Haugesund, 31/148/0/0 - Andel 304" at bounding box center [189, 525] width 190 height 13
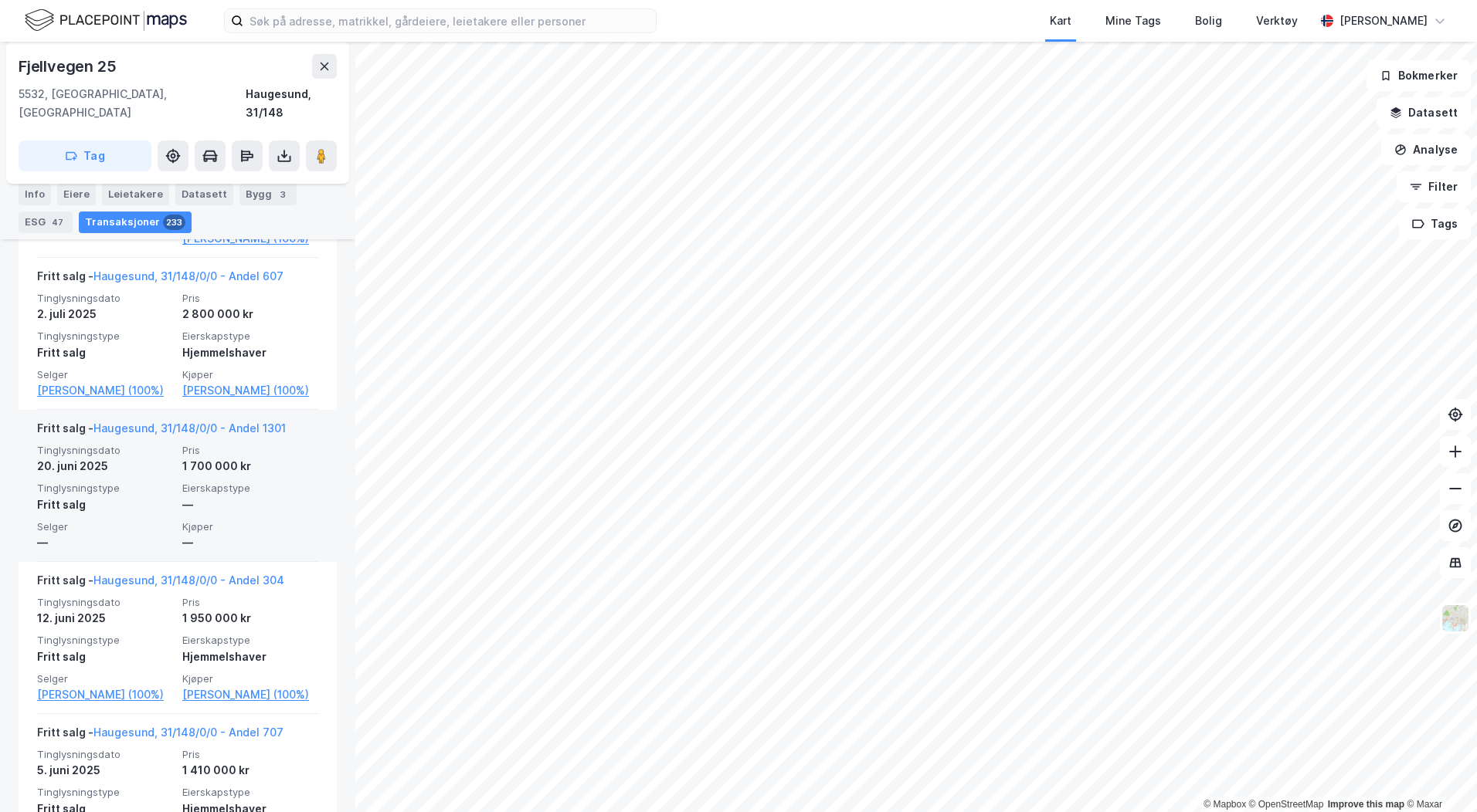
scroll to position [1081, 0]
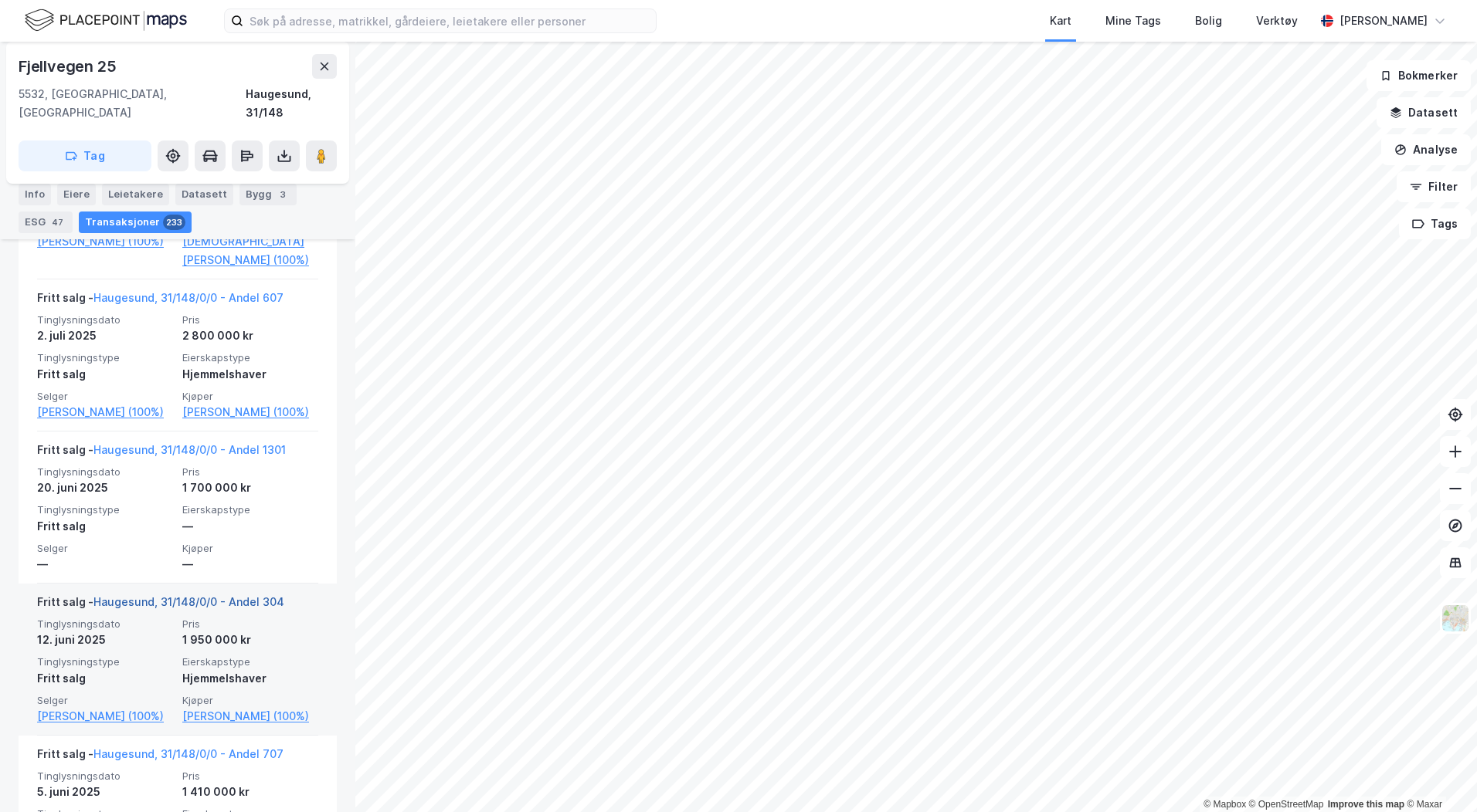
click at [189, 602] on link "Haugesund, 31/148/0/0 - Andel 304" at bounding box center [189, 602] width 190 height 13
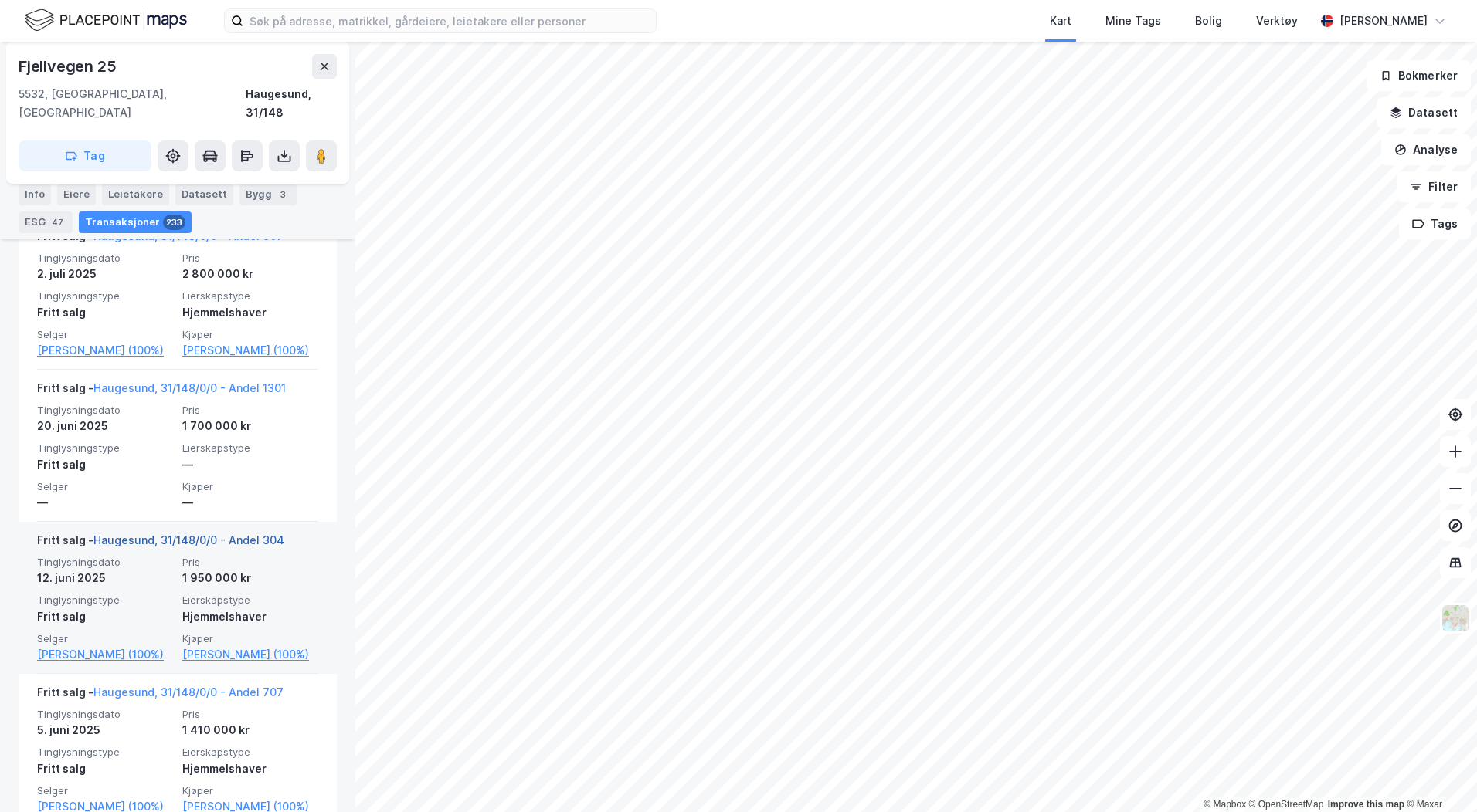
scroll to position [1235, 0]
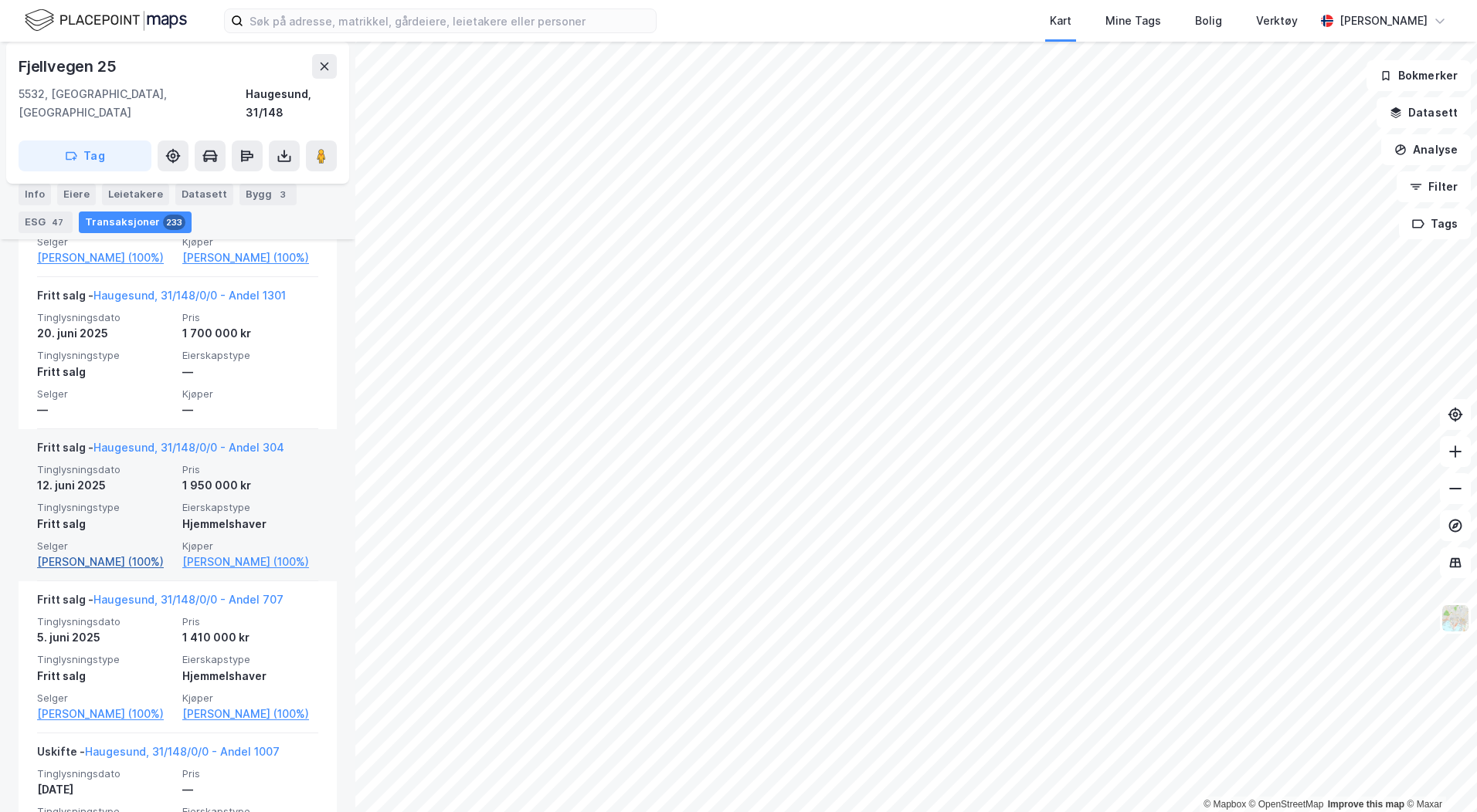
click at [118, 562] on link "[PERSON_NAME] (100%)" at bounding box center [105, 562] width 136 height 18
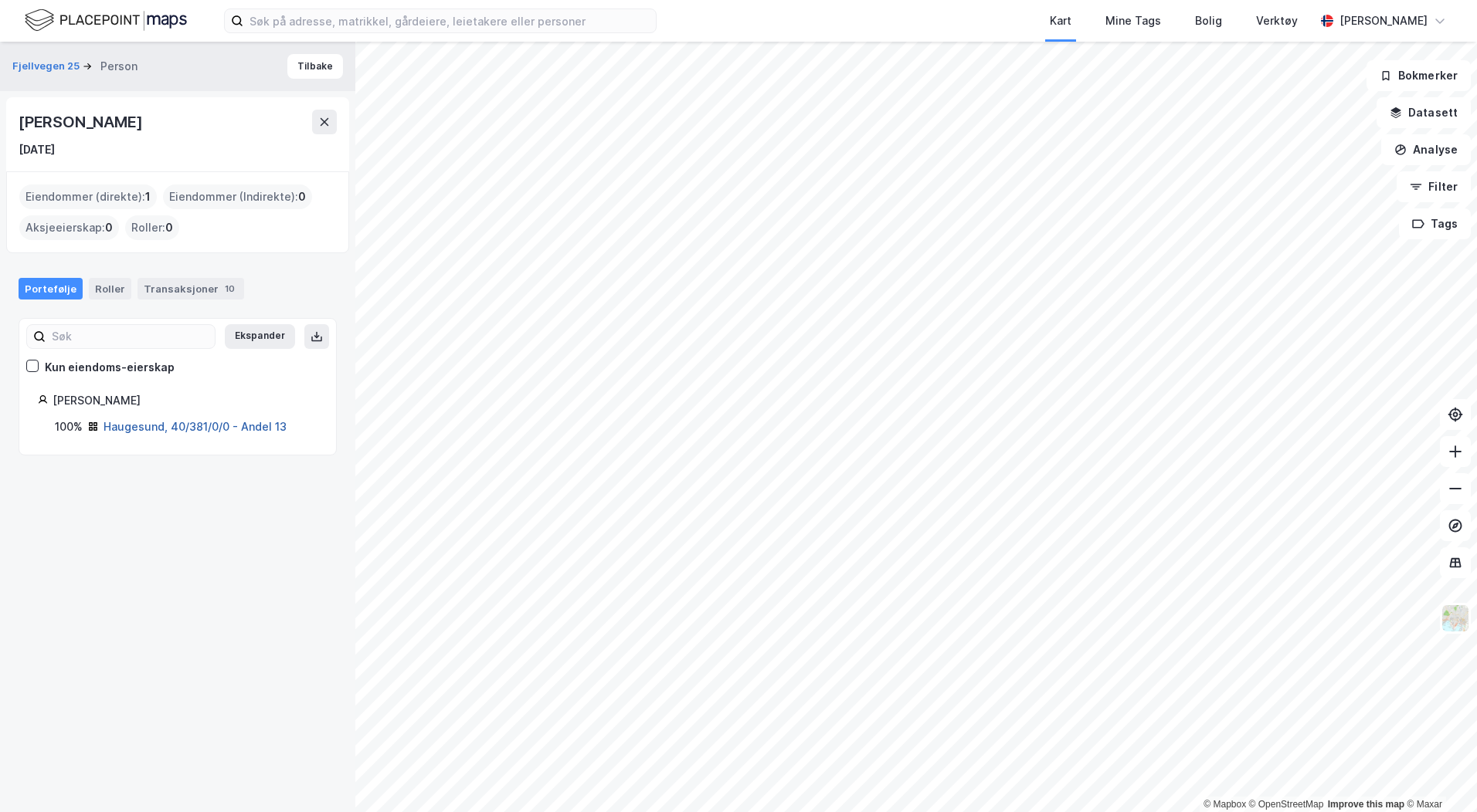
click at [160, 426] on link "Haugesund, 40/381/0/0 - Andel 13" at bounding box center [195, 426] width 183 height 13
